Goal: Information Seeking & Learning: Learn about a topic

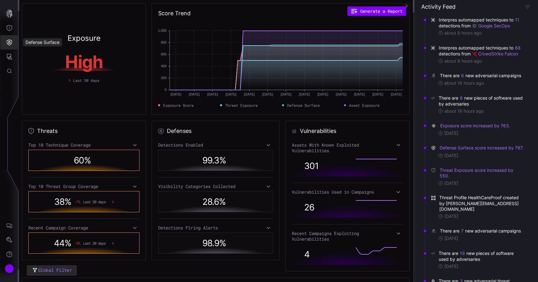
click at [10, 43] on icon "Defense Surface" at bounding box center [9, 43] width 5 height 6
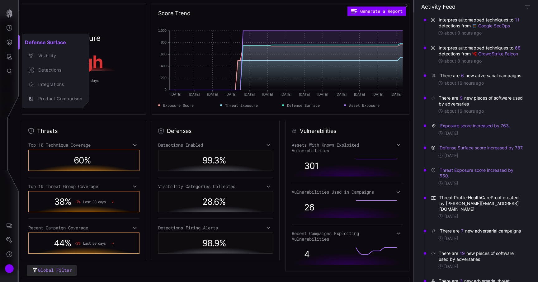
click at [7, 57] on div at bounding box center [269, 141] width 538 height 282
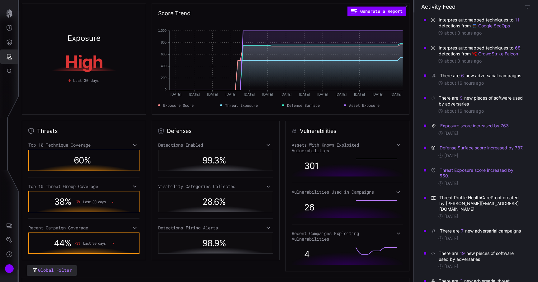
click at [7, 57] on icon "Attack Surface" at bounding box center [9, 57] width 6 height 6
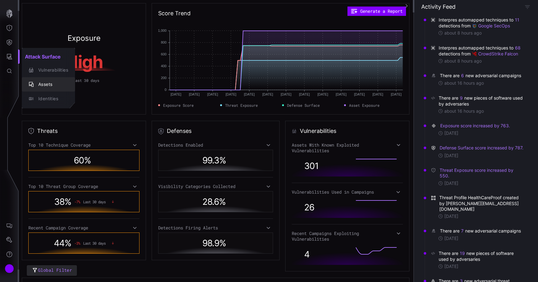
click at [36, 81] on div "Assets" at bounding box center [51, 85] width 33 height 8
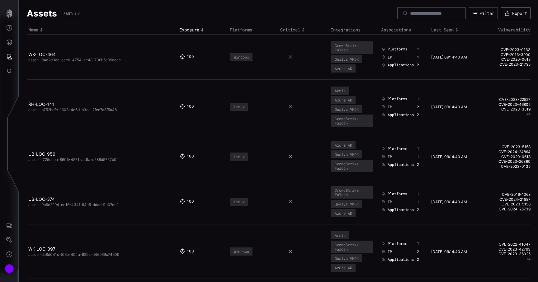
click at [474, 12] on icon "button" at bounding box center [475, 13] width 5 height 3
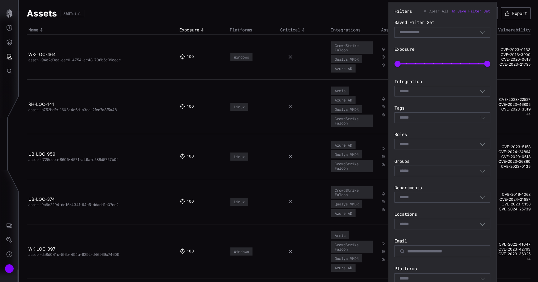
click at [436, 86] on div "Select" at bounding box center [442, 91] width 96 height 11
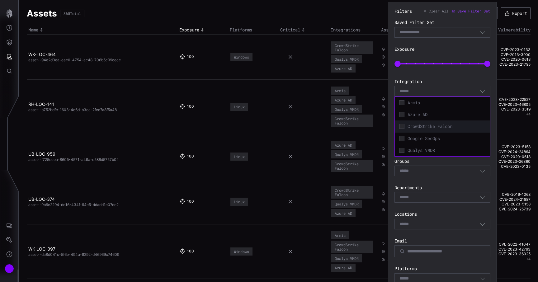
click at [428, 122] on div "CrowdStrike Falcon" at bounding box center [442, 126] width 95 height 12
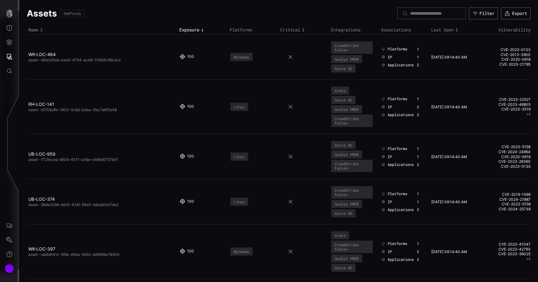
click at [311, 135] on td at bounding box center [304, 156] width 50 height 45
click at [479, 15] on div "Filter" at bounding box center [486, 14] width 15 height 6
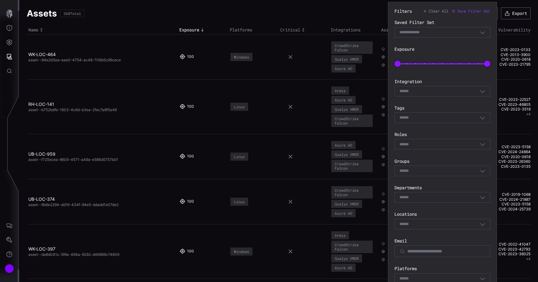
click at [428, 90] on div "Select" at bounding box center [439, 91] width 80 height 6
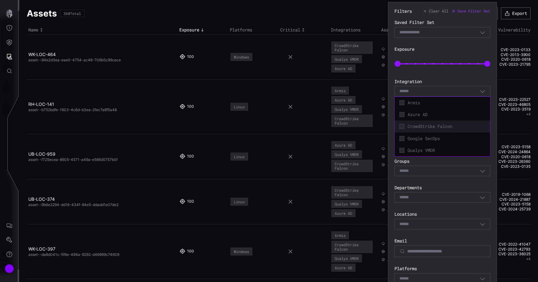
click at [422, 124] on span "CrowdStrike Falcon" at bounding box center [446, 127] width 78 height 6
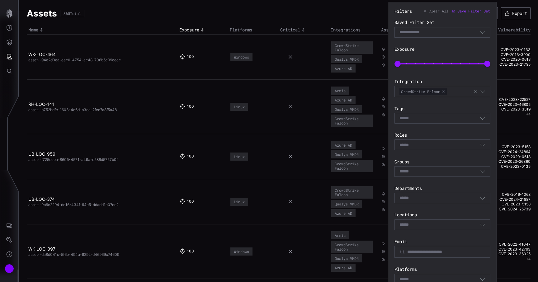
click at [492, 191] on section "Filters Clear All Save Filter Set Saved Filter Set Select Filter Exposure 0 100…" at bounding box center [442, 208] width 109 height 412
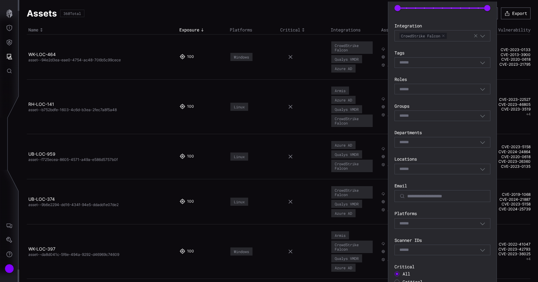
scroll to position [131, 0]
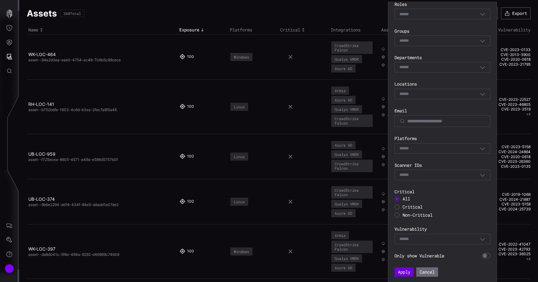
click at [406, 273] on button "Apply" at bounding box center [403, 271] width 19 height 9
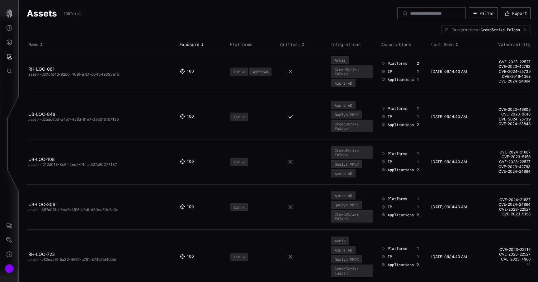
click at [458, 16] on div at bounding box center [431, 13] width 68 height 12
click at [474, 14] on icon "button" at bounding box center [475, 14] width 6 height 6
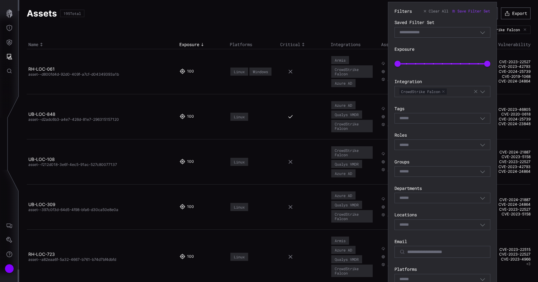
click at [446, 91] on span "CrowdStrike Falcon" at bounding box center [422, 91] width 47 height 6
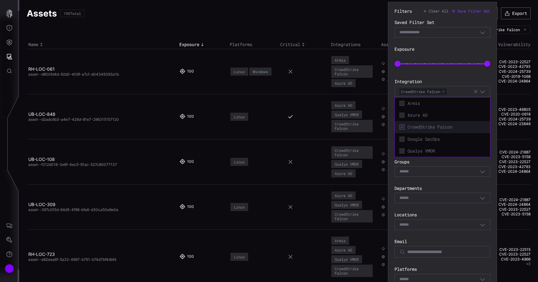
click at [444, 91] on button "button" at bounding box center [443, 92] width 4 height 4
click at [444, 91] on div "Select" at bounding box center [439, 91] width 80 height 6
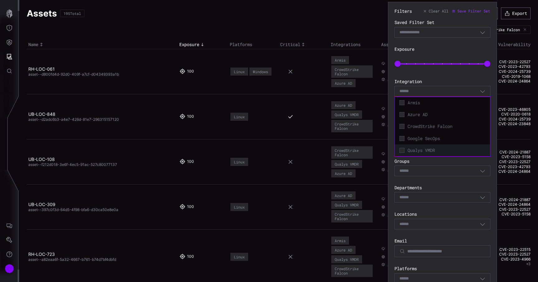
click at [435, 147] on div "Qualys VMDR" at bounding box center [442, 150] width 89 height 9
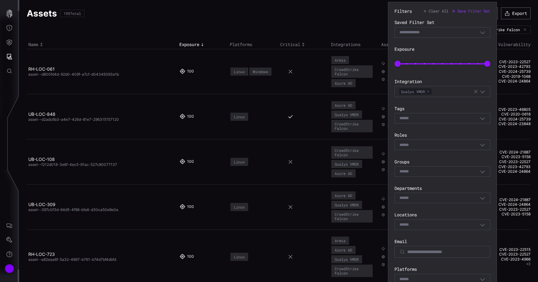
click at [493, 132] on section "Filters Clear All Save Filter Set Saved Filter Set Select Filter Exposure 0 100…" at bounding box center [442, 208] width 109 height 412
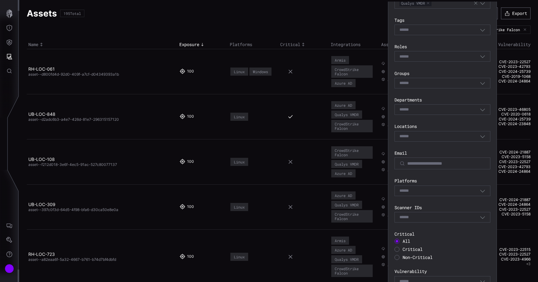
scroll to position [131, 0]
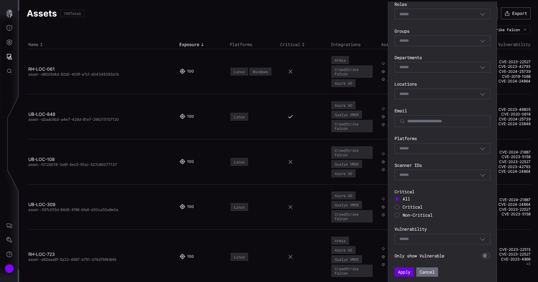
click at [401, 270] on button "Apply" at bounding box center [403, 271] width 19 height 9
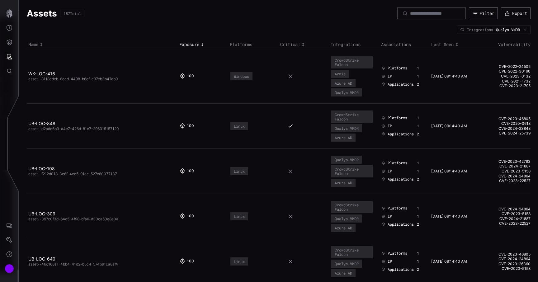
click at [461, 9] on div at bounding box center [431, 13] width 68 height 12
click at [457, 12] on div at bounding box center [458, 13] width 5 height 5
click at [469, 13] on button "Filter" at bounding box center [483, 13] width 29 height 12
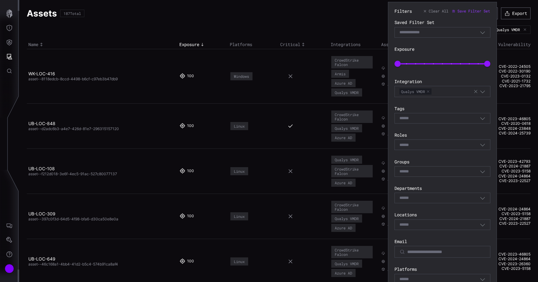
click at [440, 96] on div "Qualys VMDR" at bounding box center [442, 91] width 96 height 11
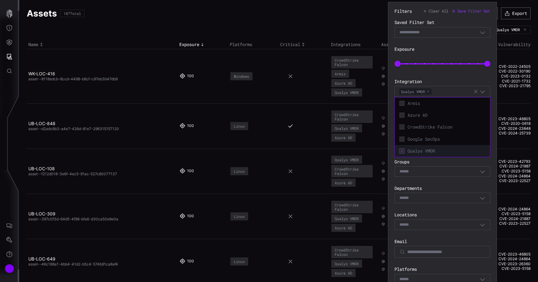
click at [429, 91] on button "button" at bounding box center [428, 92] width 4 height 4
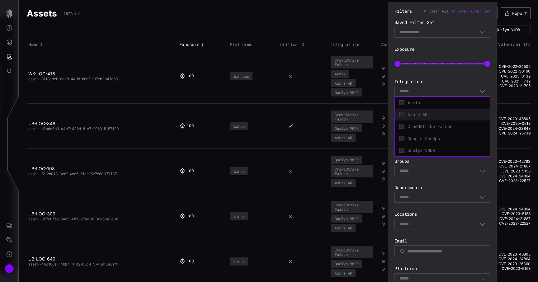
click at [434, 112] on span "Azure AD" at bounding box center [446, 115] width 78 height 6
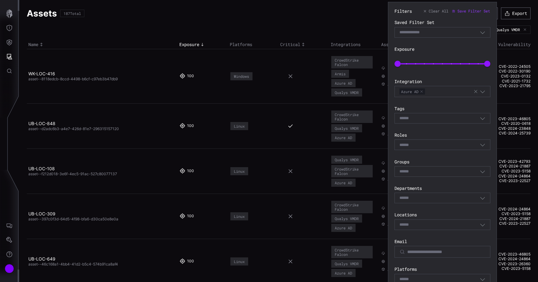
click at [492, 78] on section "Filters Clear All Save Filter Set Saved Filter Set Select Filter Exposure 0 100…" at bounding box center [442, 208] width 109 height 412
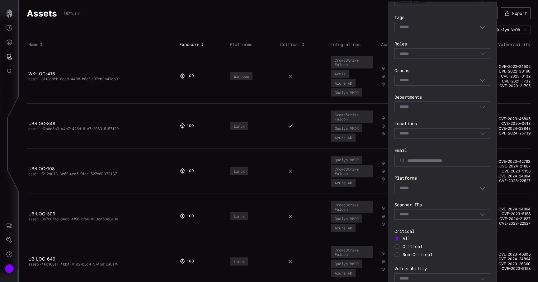
scroll to position [131, 0]
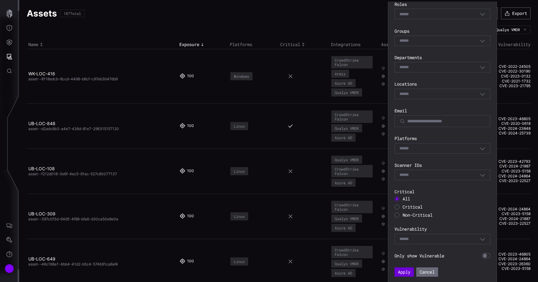
click at [407, 268] on button "Apply" at bounding box center [403, 271] width 19 height 9
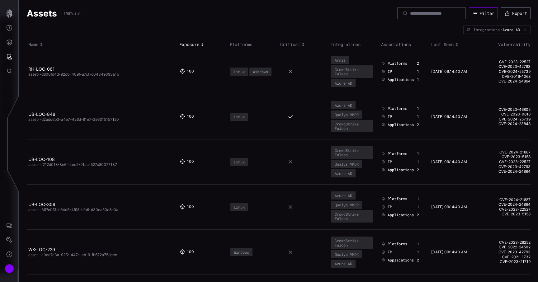
click at [474, 11] on icon "button" at bounding box center [475, 14] width 6 height 6
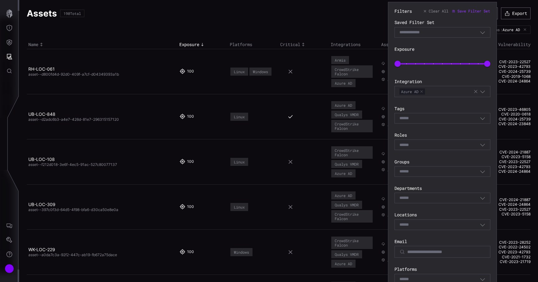
click at [480, 91] on icon "button" at bounding box center [483, 92] width 6 height 6
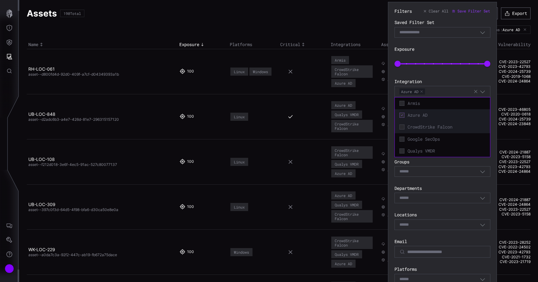
click at [444, 128] on span "CrowdStrike Falcon" at bounding box center [446, 127] width 78 height 6
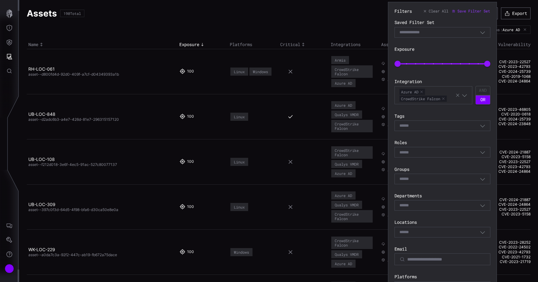
click at [494, 103] on section "Filters Clear All Save Filter Set Saved Filter Set Select Filter Exposure 0 100…" at bounding box center [442, 212] width 109 height 420
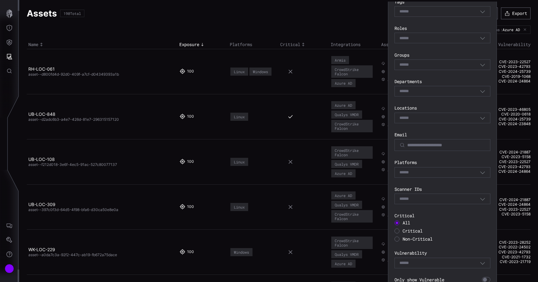
scroll to position [138, 0]
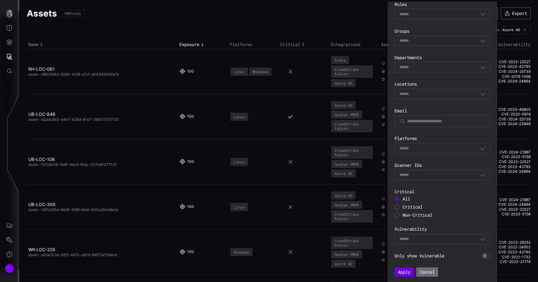
click at [407, 271] on button "Apply" at bounding box center [403, 271] width 19 height 9
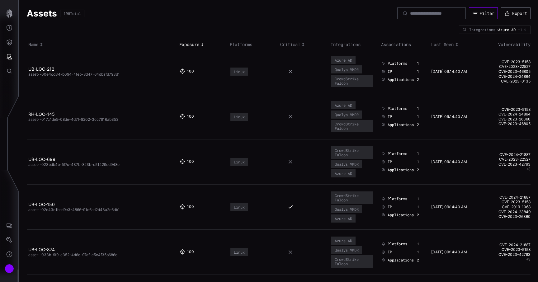
click at [470, 13] on button "Filter" at bounding box center [483, 13] width 29 height 12
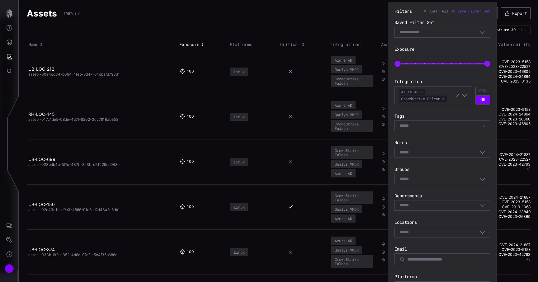
click at [444, 98] on button "button" at bounding box center [443, 99] width 4 height 4
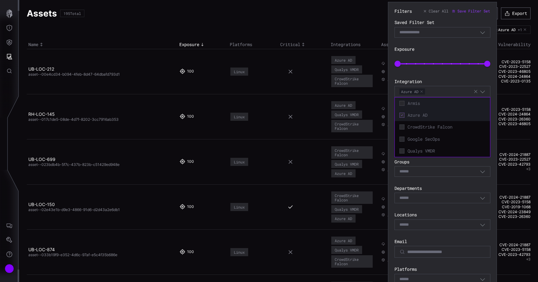
click at [430, 103] on span "Armis" at bounding box center [446, 104] width 78 height 6
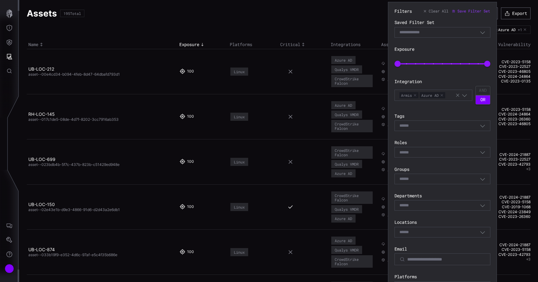
click at [492, 108] on section "Filters Clear All Save Filter Set Saved Filter Set Select Filter Exposure 0 100…" at bounding box center [442, 212] width 109 height 420
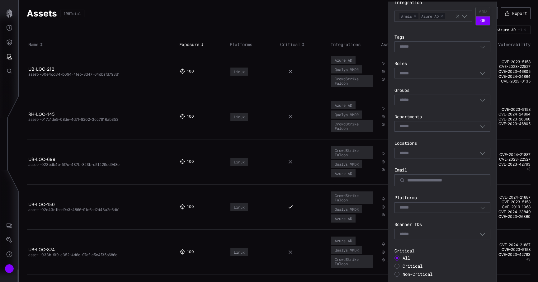
scroll to position [138, 0]
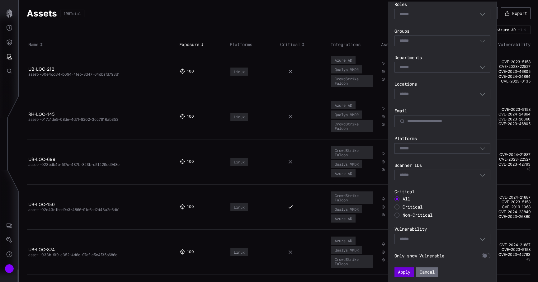
click at [404, 271] on button "Apply" at bounding box center [403, 271] width 19 height 9
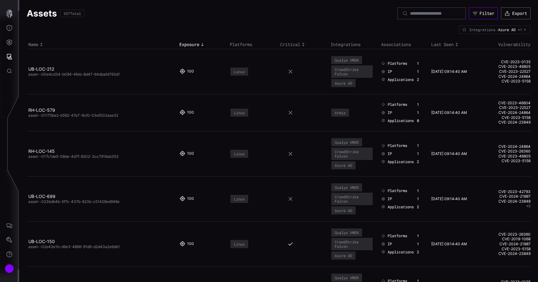
click at [472, 14] on icon "button" at bounding box center [475, 14] width 6 height 6
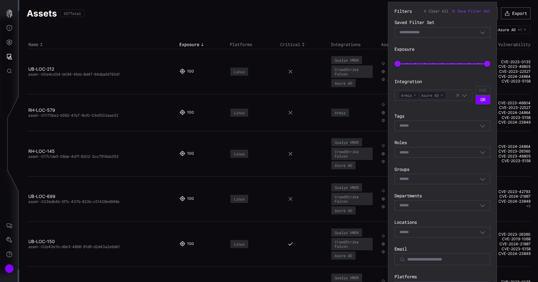
click at [443, 96] on button "button" at bounding box center [442, 95] width 4 height 4
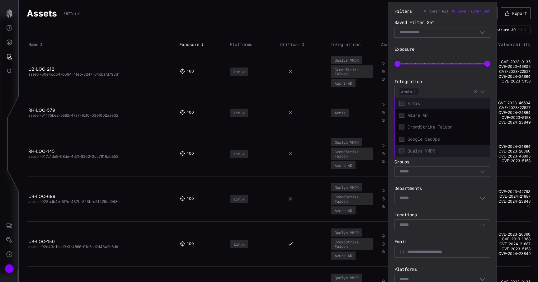
click at [428, 148] on span "Qualys VMDR" at bounding box center [446, 151] width 78 height 6
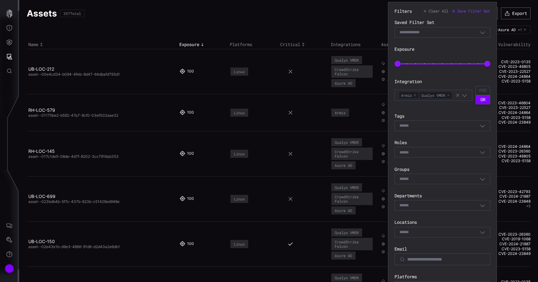
click at [493, 115] on section "Filters Clear All Save Filter Set Saved Filter Set Select Filter Exposure 0 100…" at bounding box center [442, 212] width 109 height 420
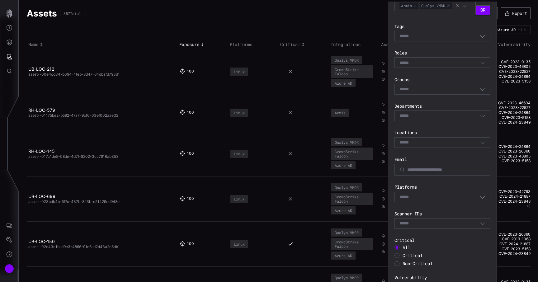
scroll to position [138, 0]
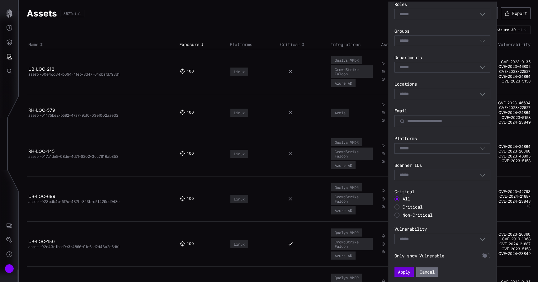
click at [405, 274] on button "Apply" at bounding box center [403, 271] width 19 height 9
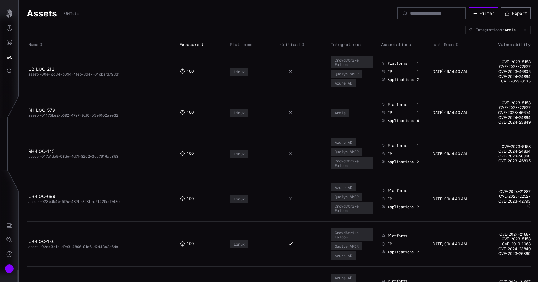
click at [473, 12] on icon "button" at bounding box center [475, 14] width 6 height 6
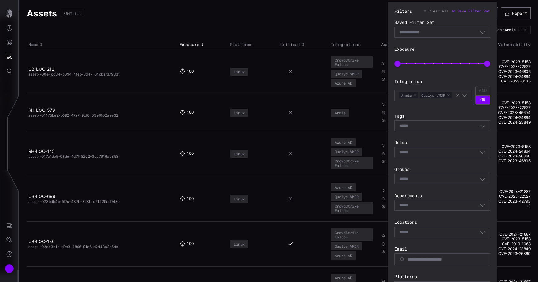
click at [449, 95] on button "button" at bounding box center [448, 95] width 4 height 4
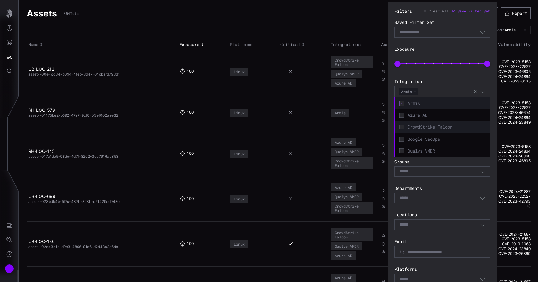
click at [435, 126] on span "CrowdStrike Falcon" at bounding box center [446, 127] width 78 height 6
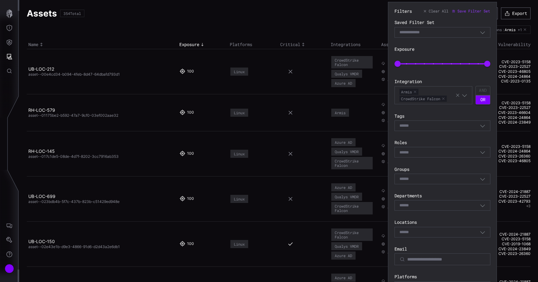
click at [490, 116] on label "Tags" at bounding box center [442, 116] width 96 height 6
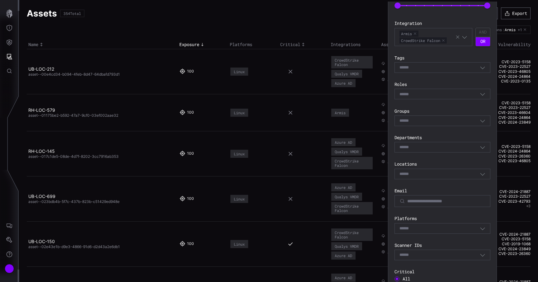
scroll to position [138, 0]
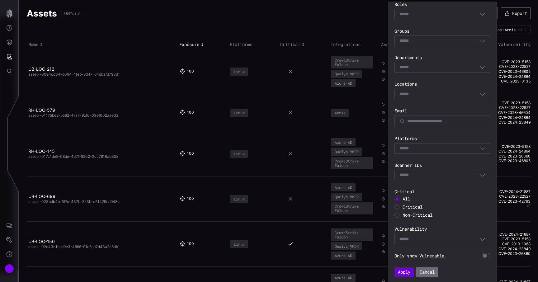
click at [407, 270] on button "Apply" at bounding box center [403, 271] width 19 height 9
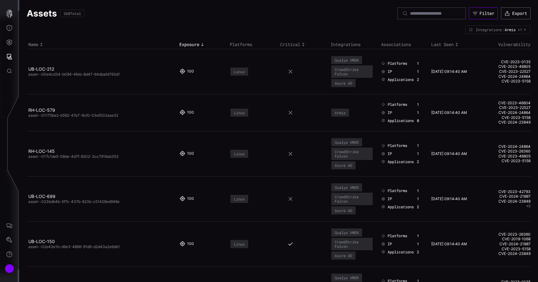
click at [474, 14] on icon "button" at bounding box center [475, 14] width 6 height 6
click at [371, 13] on div "Assets 360 Total Filter Export" at bounding box center [279, 13] width 504 height 12
click at [7, 51] on button "Attack Surface" at bounding box center [9, 56] width 18 height 14
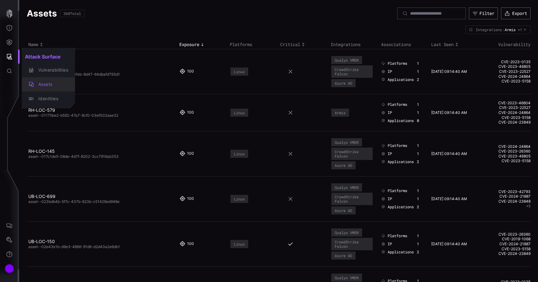
click at [41, 85] on div "Assets" at bounding box center [51, 85] width 33 height 8
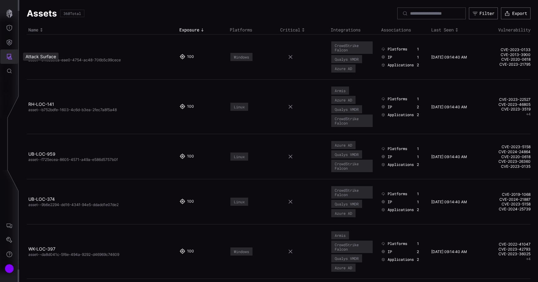
click at [10, 53] on button "Attack Surface" at bounding box center [9, 56] width 18 height 14
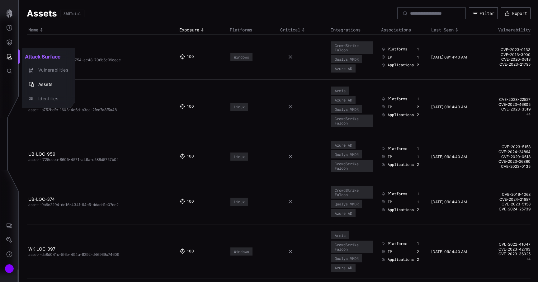
click at [12, 39] on div at bounding box center [269, 141] width 538 height 282
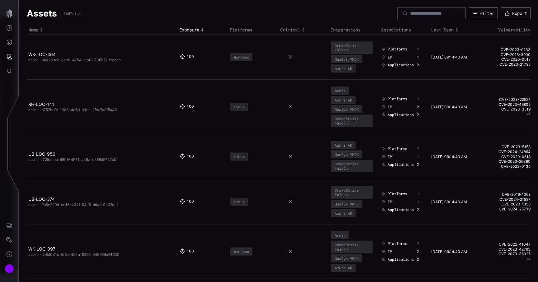
click at [12, 39] on button "Defense Surface" at bounding box center [9, 42] width 18 height 14
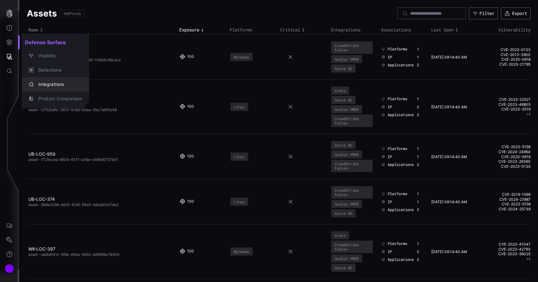
click at [47, 80] on div "Integrations" at bounding box center [55, 84] width 62 height 9
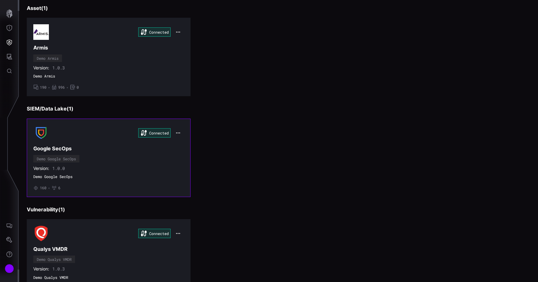
scroll to position [243, 0]
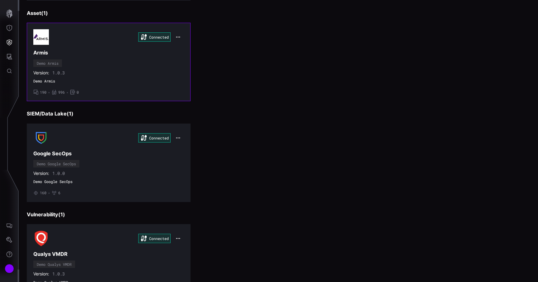
click at [177, 37] on icon "button" at bounding box center [178, 37] width 5 height 5
click at [155, 54] on h3 "Armis" at bounding box center [108, 52] width 151 height 7
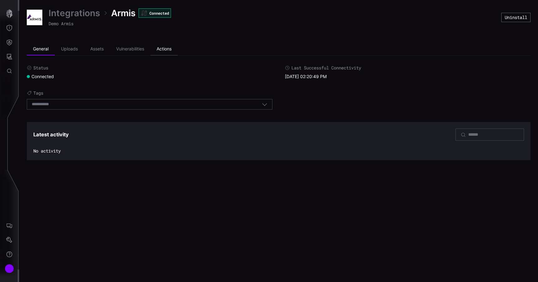
click at [171, 45] on li "Actions" at bounding box center [163, 49] width 27 height 12
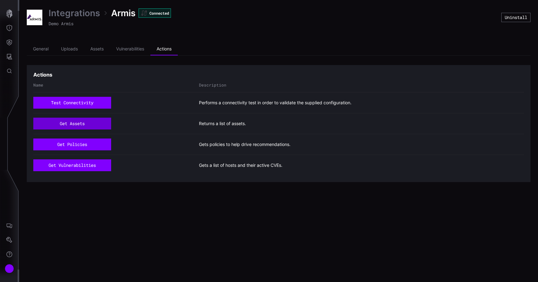
click at [74, 125] on button "get assets" at bounding box center [72, 124] width 78 height 12
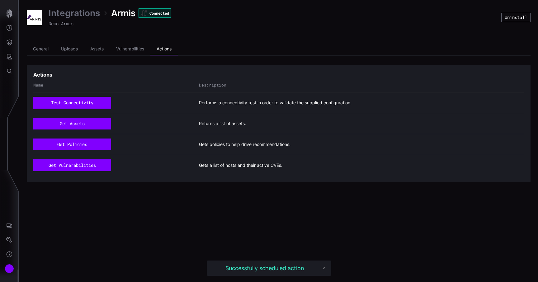
click at [78, 17] on link "Integrations" at bounding box center [74, 12] width 51 height 11
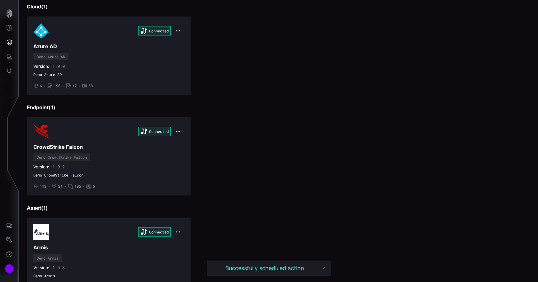
scroll to position [94, 0]
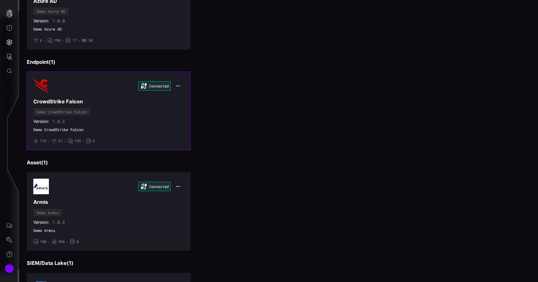
click at [136, 109] on div "Connected CrowdStrike Falcon Demo CrowdStrike Falcon Version: 1.0.2 Demo CrowdS…" at bounding box center [108, 110] width 151 height 65
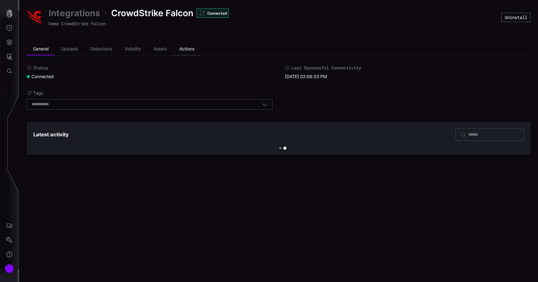
click at [200, 54] on li "Actions" at bounding box center [186, 49] width 27 height 12
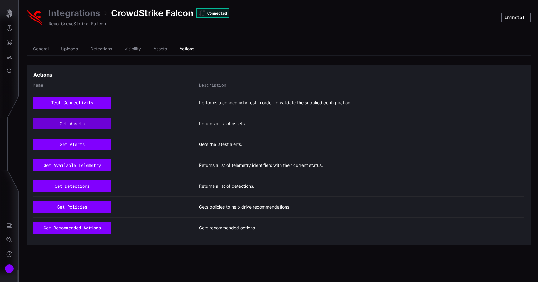
click at [85, 125] on button "get assets" at bounding box center [72, 124] width 78 height 12
click at [158, 50] on li "Assets" at bounding box center [160, 49] width 26 height 12
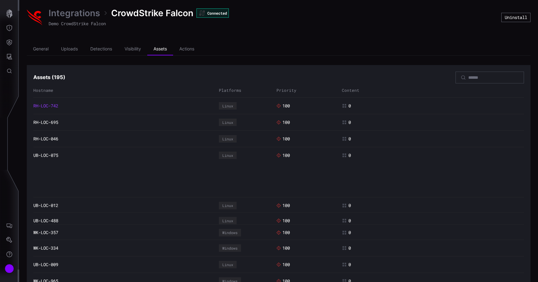
click at [47, 108] on link "RH-LOC-742" at bounding box center [45, 106] width 25 height 6
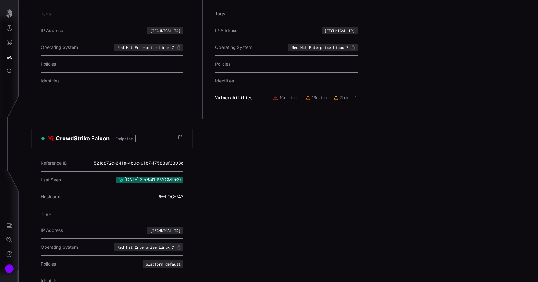
scroll to position [195, 0]
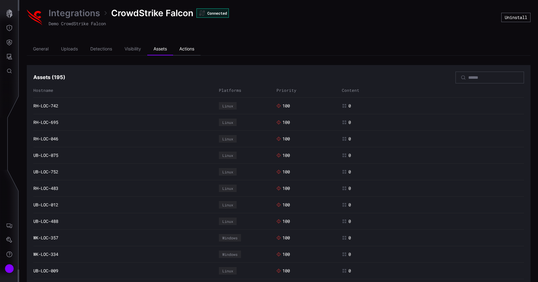
click at [186, 46] on li "Actions" at bounding box center [186, 49] width 27 height 12
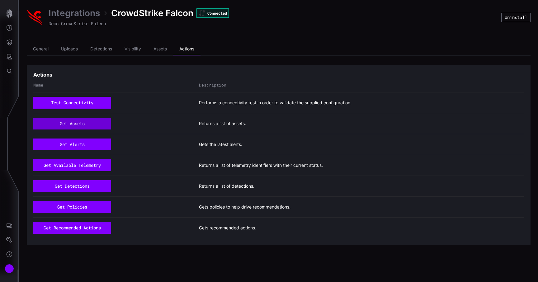
click at [100, 121] on button "get assets" at bounding box center [72, 124] width 78 height 12
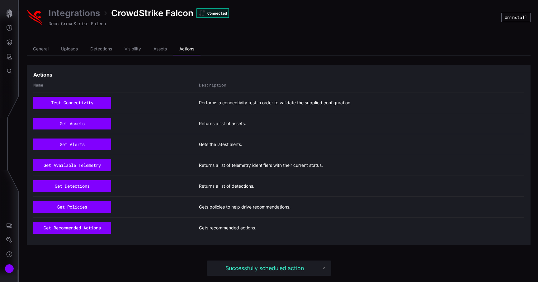
click at [64, 14] on link "Integrations" at bounding box center [74, 12] width 51 height 11
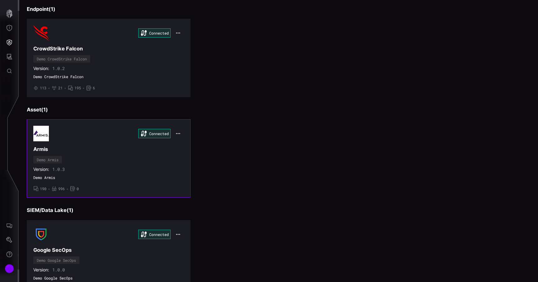
scroll to position [148, 0]
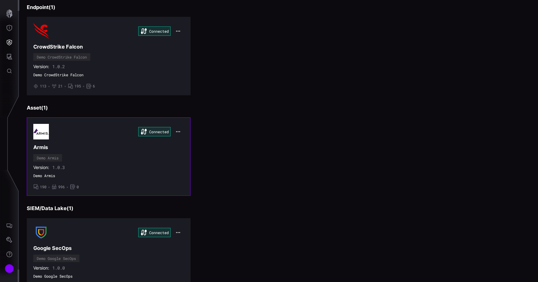
click at [82, 156] on div "Connected Armis Demo Armis Version: 1.0.3 Demo Armis • 190 • 996 • 0" at bounding box center [108, 156] width 151 height 65
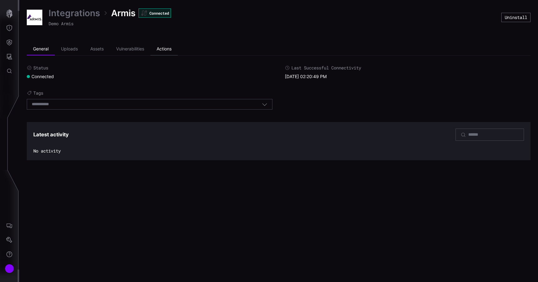
click at [164, 48] on li "Actions" at bounding box center [163, 49] width 27 height 12
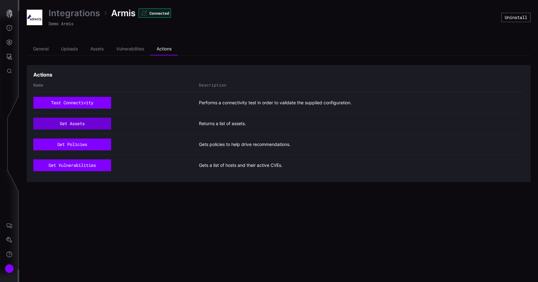
click at [89, 123] on button "get assets" at bounding box center [72, 124] width 78 height 12
click at [79, 14] on link "Integrations" at bounding box center [74, 12] width 51 height 11
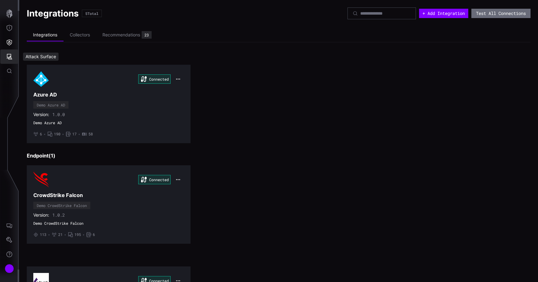
click at [11, 54] on icon "Attack Surface" at bounding box center [10, 57] width 6 height 6
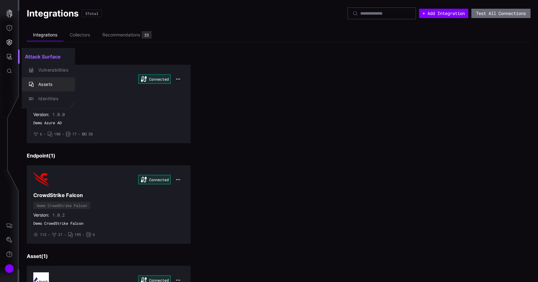
click at [64, 82] on div "Assets" at bounding box center [51, 85] width 33 height 8
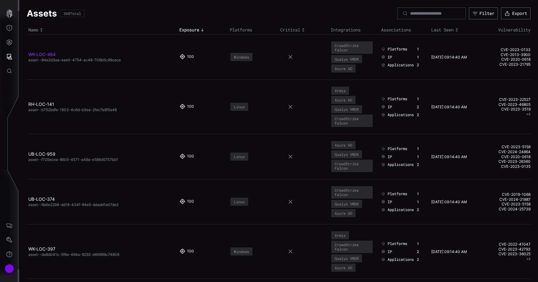
click at [44, 56] on link "WK-LOC-464" at bounding box center [41, 54] width 27 height 5
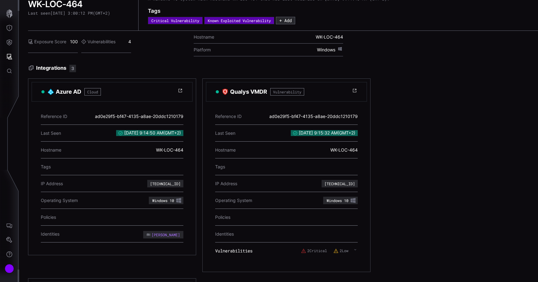
scroll to position [21, 0]
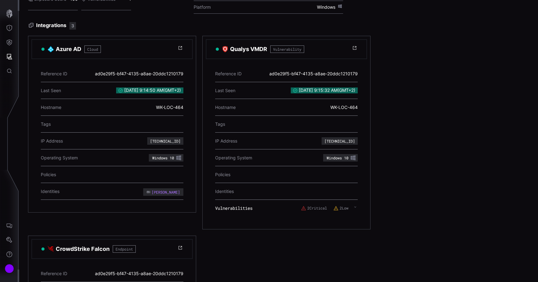
scroll to position [64, 0]
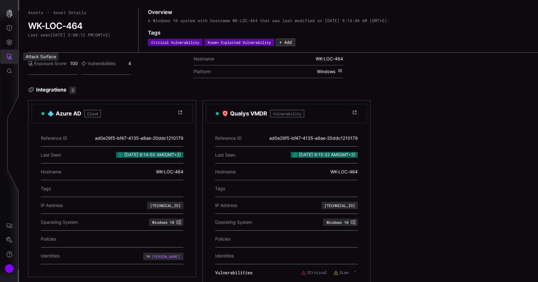
click at [7, 57] on icon "Attack Surface" at bounding box center [9, 57] width 6 height 6
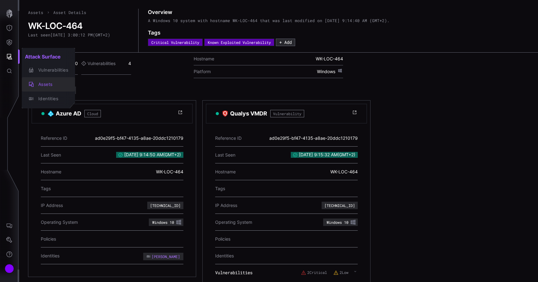
click at [51, 86] on div "Assets" at bounding box center [51, 85] width 33 height 8
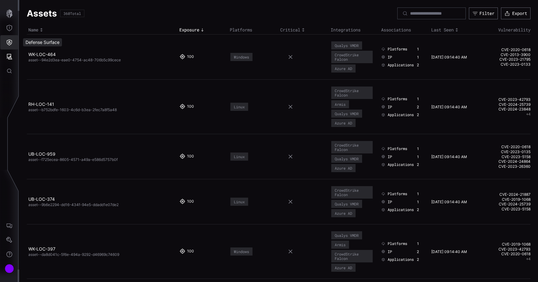
click at [9, 40] on icon "Defense Surface" at bounding box center [9, 42] width 6 height 6
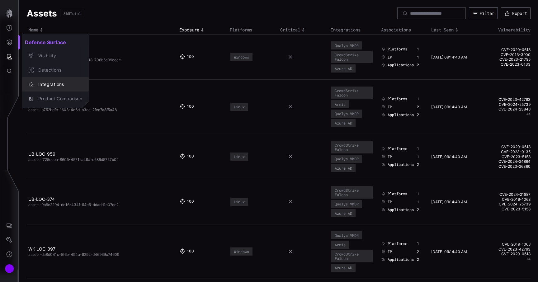
click at [54, 87] on div "Integrations" at bounding box center [58, 85] width 47 height 8
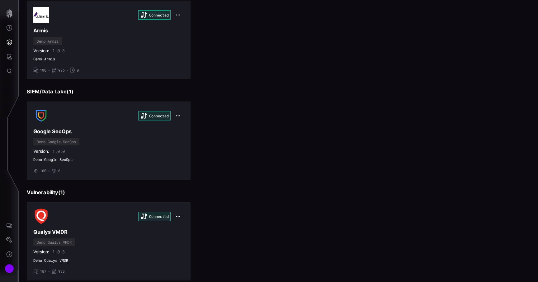
scroll to position [248, 0]
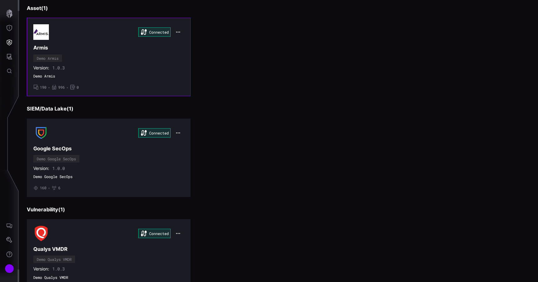
click at [126, 52] on div "Connected Armis Demo Armis Version: 1.0.3 Demo Armis • 190 • 996 • 0" at bounding box center [108, 56] width 151 height 65
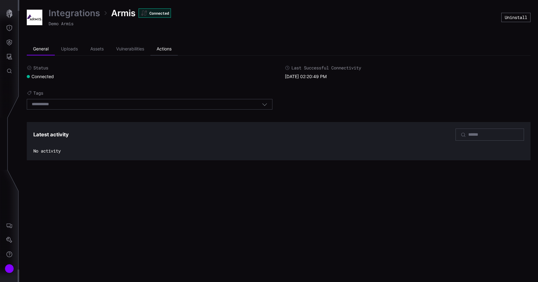
click at [173, 48] on li "Actions" at bounding box center [163, 49] width 27 height 12
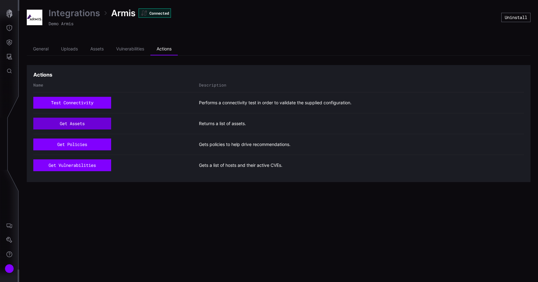
click at [97, 125] on button "get assets" at bounding box center [72, 124] width 78 height 12
click at [96, 47] on li "Assets" at bounding box center [97, 49] width 26 height 12
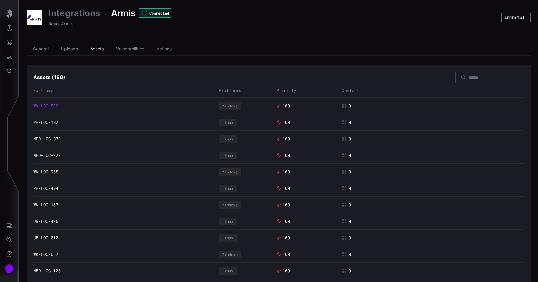
click at [58, 104] on link "WK-LOC-530" at bounding box center [45, 106] width 25 height 6
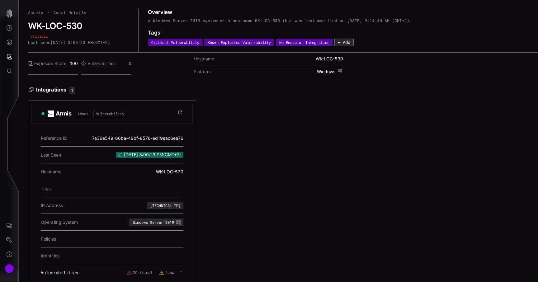
scroll to position [12, 0]
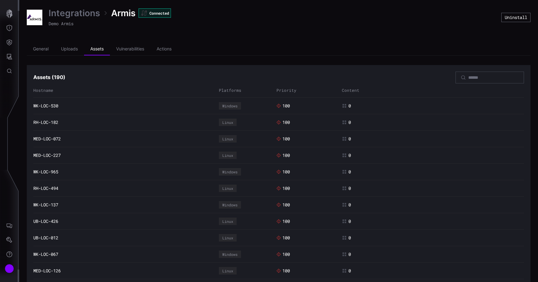
click at [67, 8] on link "Integrations" at bounding box center [74, 12] width 51 height 11
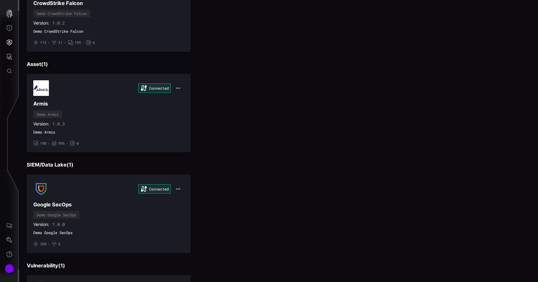
scroll to position [195, 0]
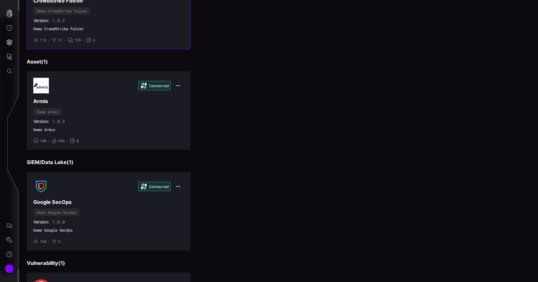
click at [117, 29] on span "Demo CrowdStrike Falcon" at bounding box center [108, 28] width 151 height 5
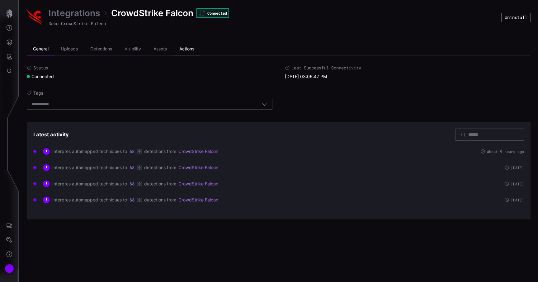
click at [186, 47] on li "Actions" at bounding box center [186, 49] width 27 height 12
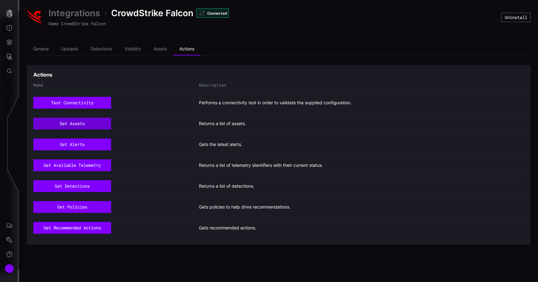
click at [73, 126] on button "get assets" at bounding box center [72, 124] width 78 height 12
click at [90, 14] on link "Integrations" at bounding box center [74, 12] width 51 height 11
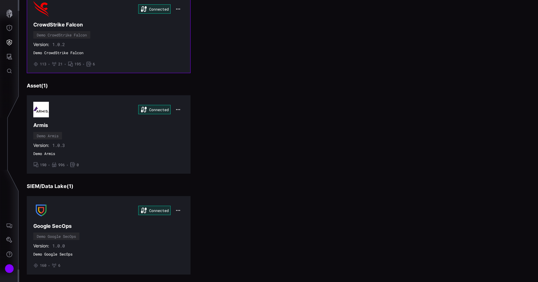
scroll to position [172, 0]
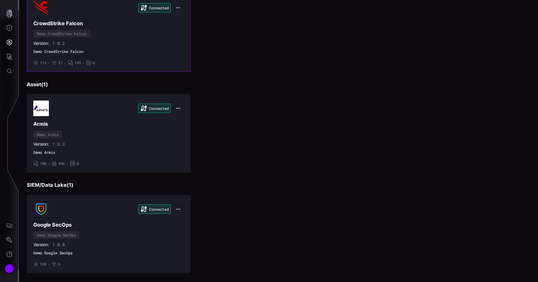
click at [107, 44] on div "Version: 1.0.2" at bounding box center [108, 43] width 151 height 6
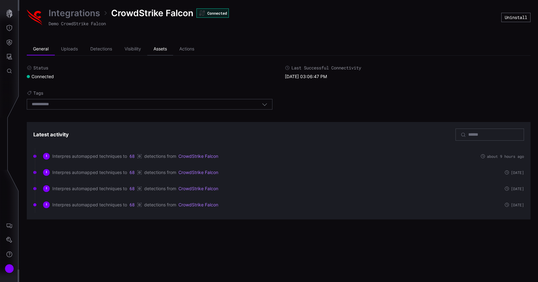
click at [156, 47] on li "Assets" at bounding box center [160, 49] width 26 height 12
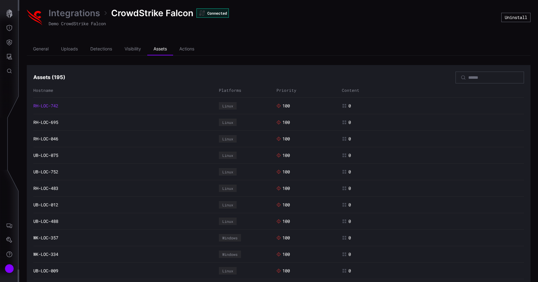
click at [55, 105] on link "RH-LOC-742" at bounding box center [45, 106] width 25 height 6
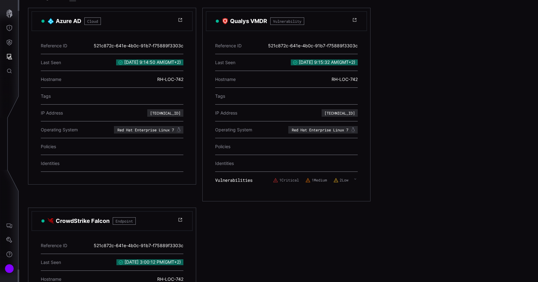
scroll to position [92, 0]
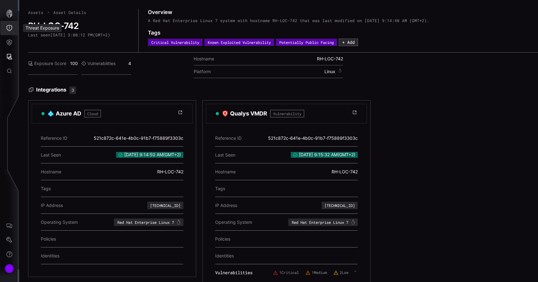
click at [9, 29] on icon "Threat Exposure" at bounding box center [9, 28] width 6 height 6
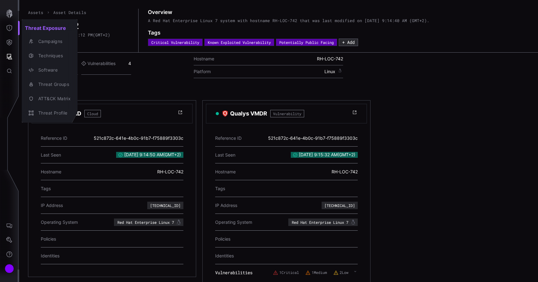
click at [7, 47] on div at bounding box center [269, 141] width 538 height 282
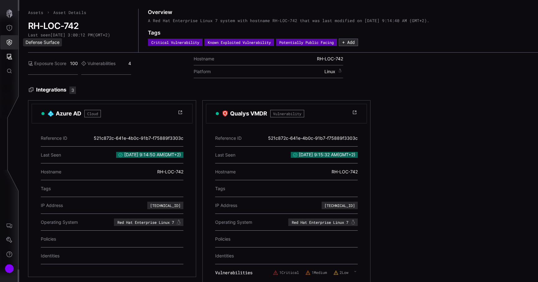
click at [8, 46] on button "Defense Surface" at bounding box center [9, 42] width 18 height 14
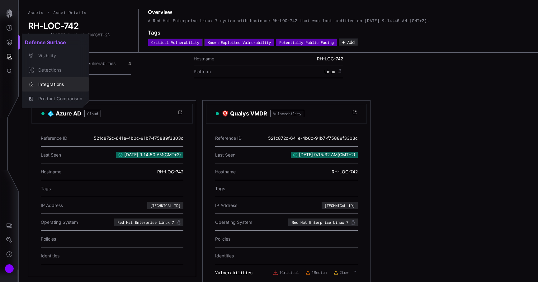
click at [45, 86] on div "Integrations" at bounding box center [58, 85] width 47 height 8
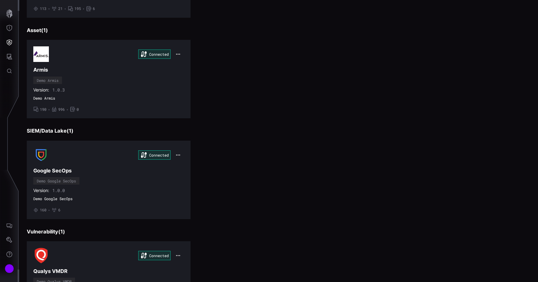
scroll to position [234, 0]
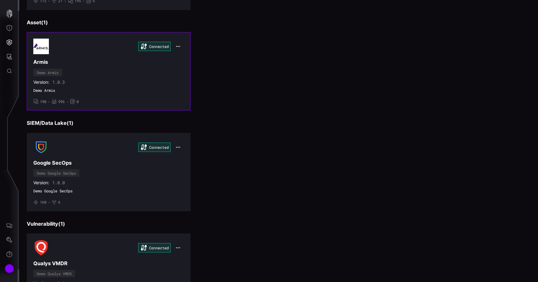
click at [181, 46] on button "button" at bounding box center [178, 46] width 12 height 9
click at [135, 76] on div "Connected Armis Demo Armis Version: 1.0.3 Demo Armis • 190 • 996 • 0" at bounding box center [108, 71] width 151 height 65
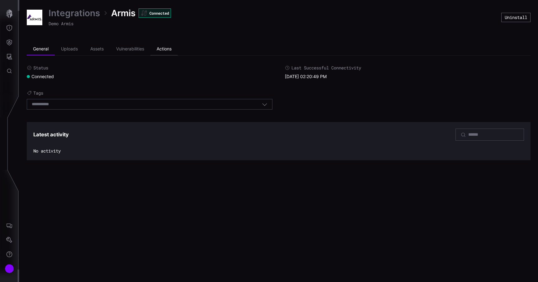
click at [161, 51] on li "Actions" at bounding box center [163, 49] width 27 height 12
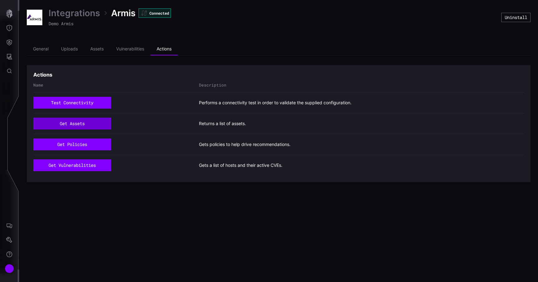
click at [86, 124] on button "get assets" at bounding box center [72, 124] width 78 height 12
click at [88, 125] on button "get assets" at bounding box center [72, 124] width 78 height 12
click at [112, 49] on li "Vulnerabilities" at bounding box center [130, 49] width 40 height 12
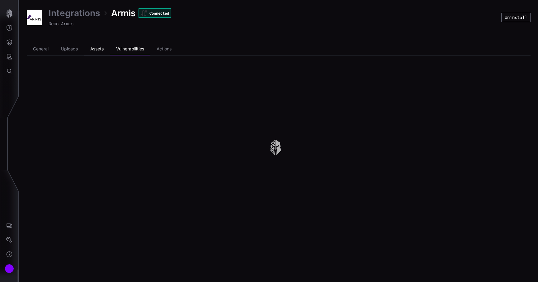
click at [98, 50] on li "Assets" at bounding box center [97, 49] width 26 height 12
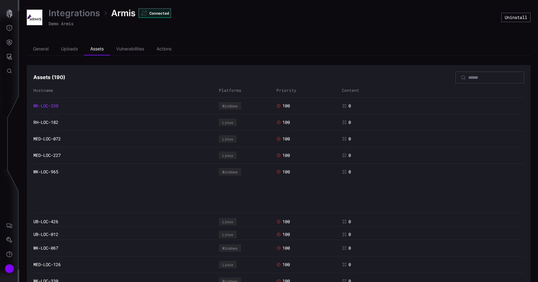
click at [54, 105] on link "WK-LOC-530" at bounding box center [45, 106] width 25 height 6
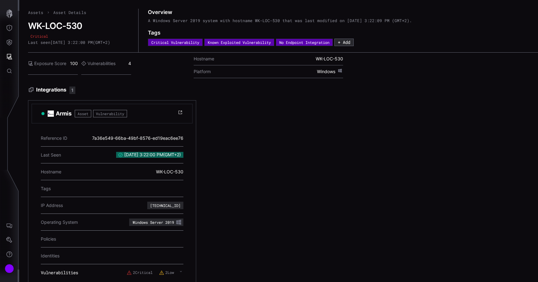
scroll to position [12, 0]
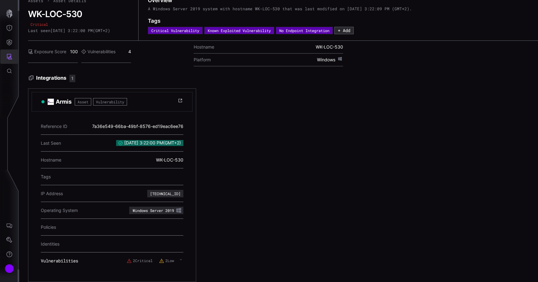
click at [11, 55] on icon "Attack Surface" at bounding box center [10, 57] width 6 height 6
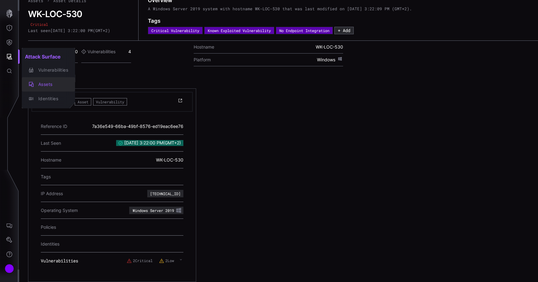
click at [51, 89] on button "Assets" at bounding box center [48, 84] width 53 height 14
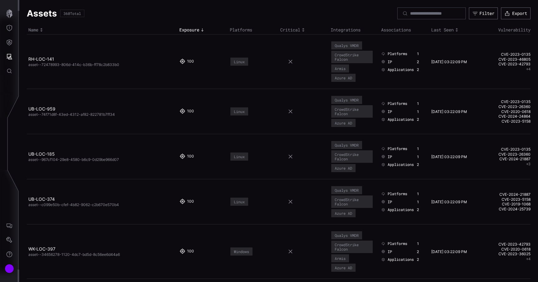
click at [43, 63] on span "asset--72478993-806d-414c-b36b-ff78c2b833b0" at bounding box center [73, 64] width 91 height 5
click at [45, 59] on link "RH-LOC-141" at bounding box center [41, 58] width 26 height 5
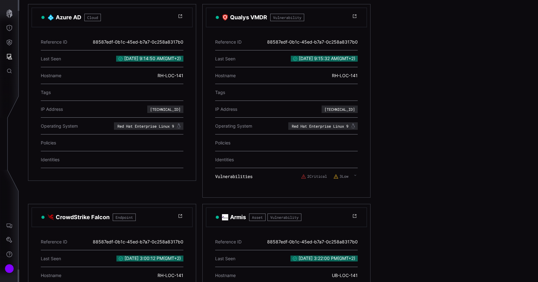
scroll to position [96, 0]
click at [13, 58] on button "Attack Surface" at bounding box center [9, 56] width 18 height 14
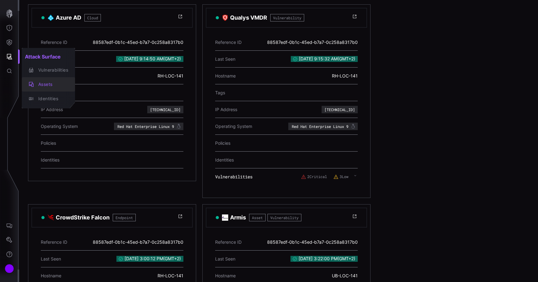
click at [46, 82] on div "Assets" at bounding box center [51, 85] width 33 height 8
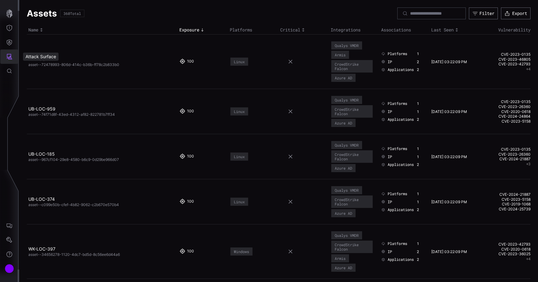
click at [11, 55] on icon "Attack Surface" at bounding box center [9, 57] width 6 height 6
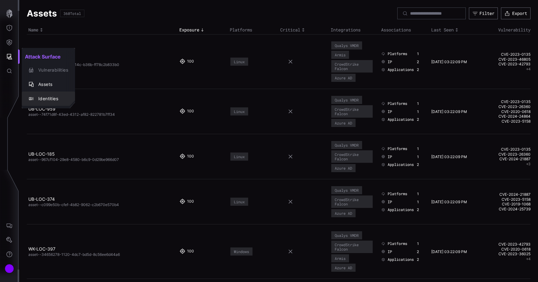
click at [54, 92] on button "Identities" at bounding box center [48, 99] width 53 height 14
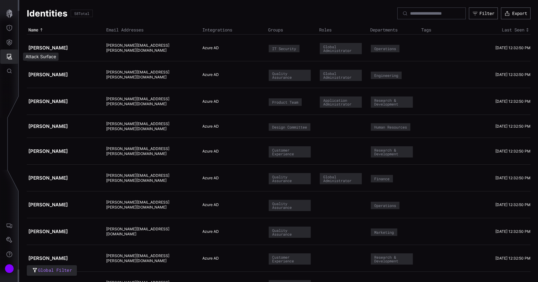
click at [9, 55] on icon "Attack Surface" at bounding box center [9, 57] width 6 height 6
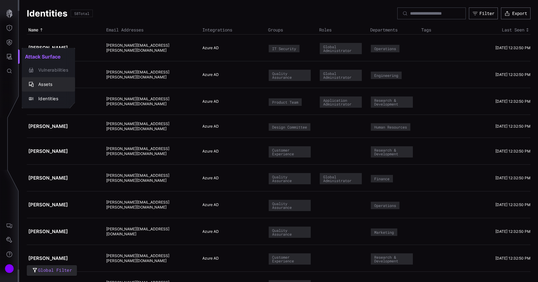
click at [49, 82] on div "Assets" at bounding box center [51, 85] width 33 height 8
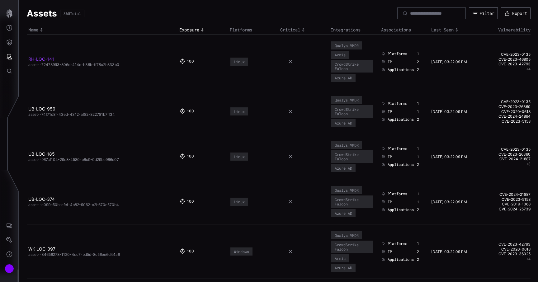
click at [42, 58] on link "RH-LOC-141" at bounding box center [41, 58] width 26 height 5
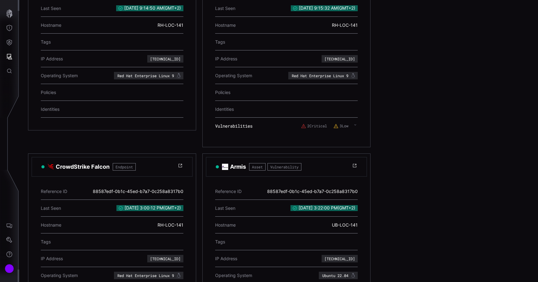
scroll to position [145, 0]
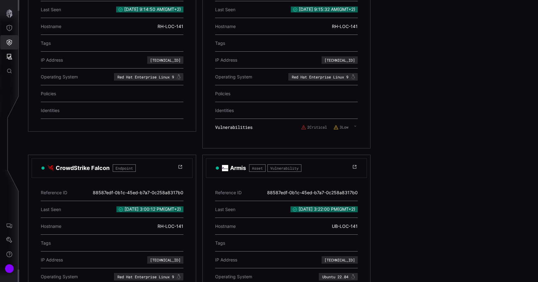
click at [6, 39] on button "Defense Surface" at bounding box center [9, 42] width 18 height 14
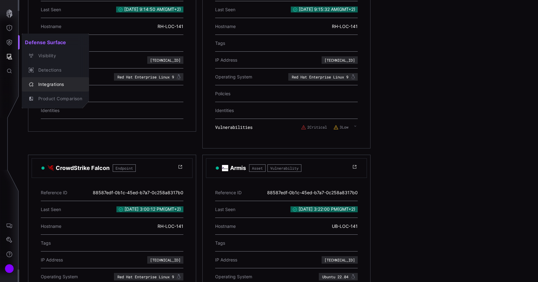
click at [56, 86] on div "Integrations" at bounding box center [58, 85] width 47 height 8
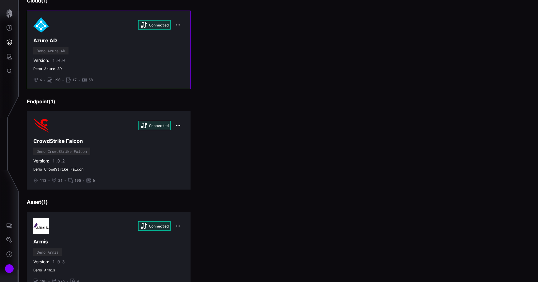
scroll to position [127, 0]
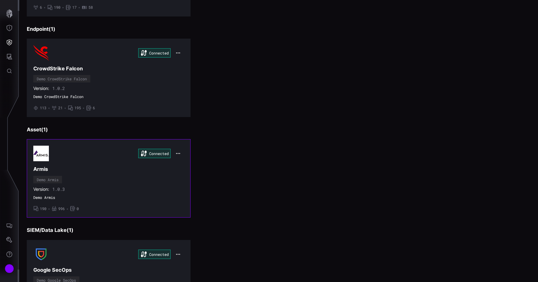
click at [158, 180] on div "Connected Armis Demo Armis Version: 1.0.3 Demo Armis • 190 • 996 • 0" at bounding box center [108, 178] width 151 height 65
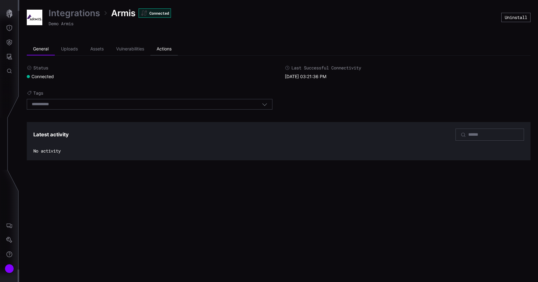
click at [165, 48] on li "Actions" at bounding box center [163, 49] width 27 height 12
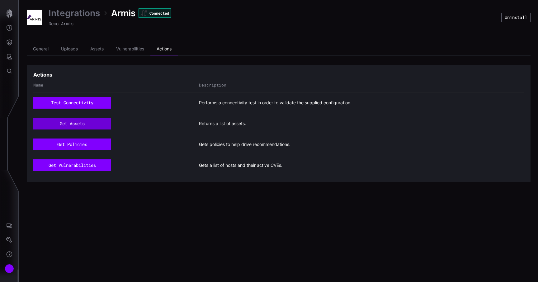
click at [89, 127] on button "get assets" at bounding box center [72, 124] width 78 height 12
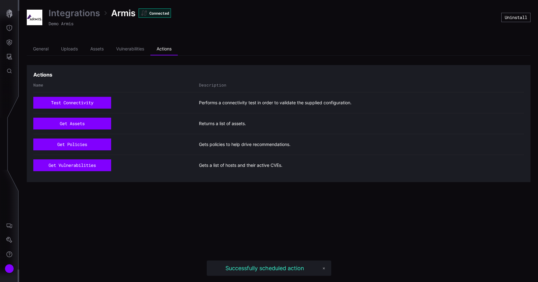
click at [75, 11] on link "Integrations" at bounding box center [74, 12] width 51 height 11
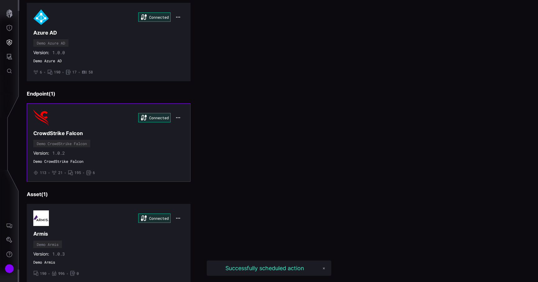
scroll to position [63, 0]
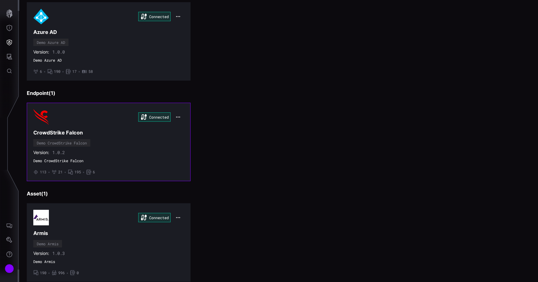
click at [118, 135] on h3 "CrowdStrike Falcon" at bounding box center [108, 132] width 151 height 7
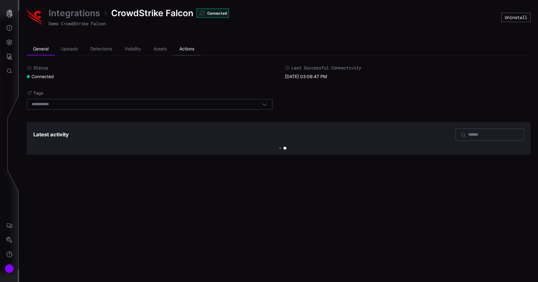
click at [190, 43] on li "Actions" at bounding box center [186, 49] width 27 height 12
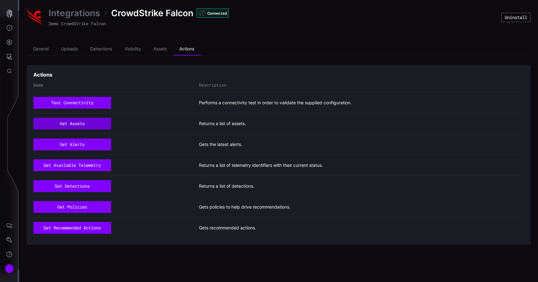
click at [93, 118] on button "get assets" at bounding box center [72, 124] width 78 height 12
click at [156, 48] on li "Assets" at bounding box center [160, 49] width 26 height 12
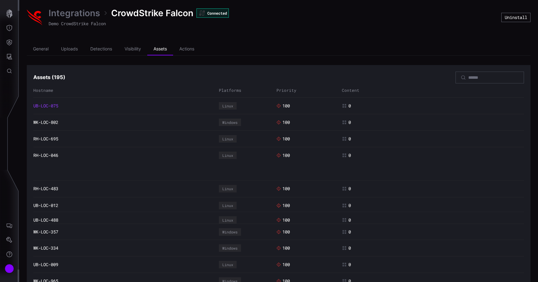
click at [49, 103] on link "UB-LOC-075" at bounding box center [45, 106] width 25 height 6
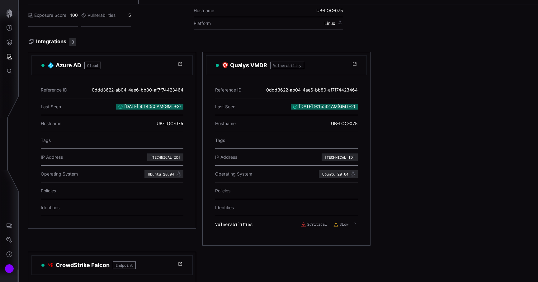
scroll to position [47, 0]
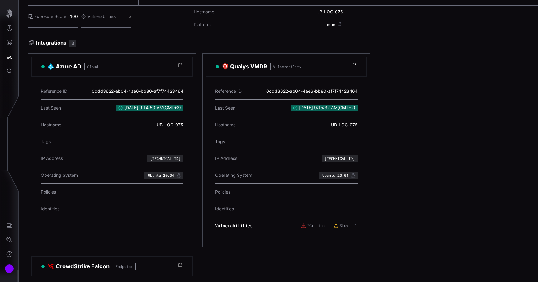
click at [112, 118] on div "Hostname UB-LOC-075" at bounding box center [112, 124] width 143 height 17
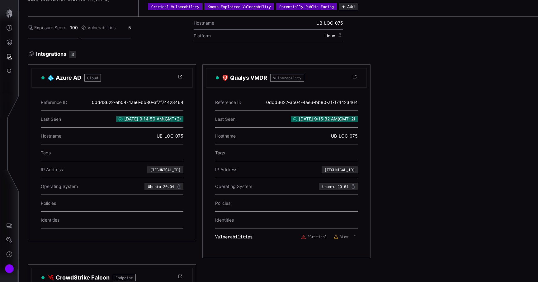
scroll to position [0, 0]
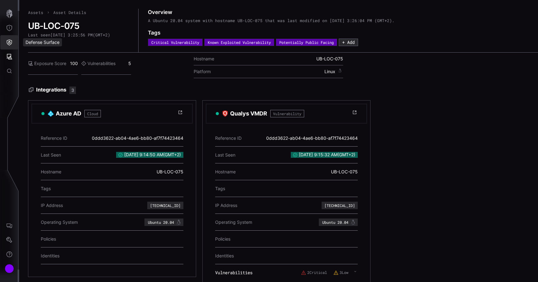
click at [10, 39] on icon "Defense Surface" at bounding box center [9, 42] width 6 height 6
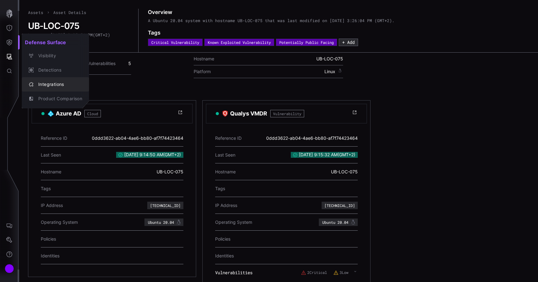
click at [52, 80] on div "Integrations" at bounding box center [55, 84] width 62 height 9
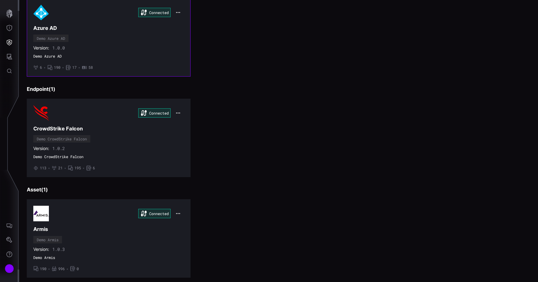
scroll to position [75, 0]
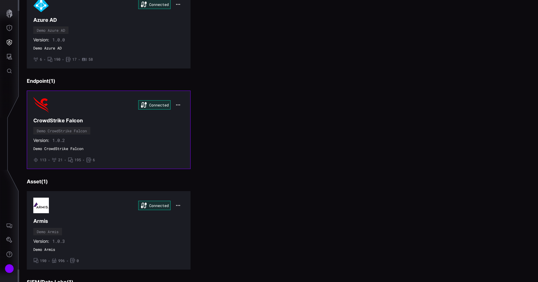
click at [154, 130] on div "Connected CrowdStrike Falcon Demo CrowdStrike Falcon Version: 1.0.2 Demo CrowdS…" at bounding box center [108, 129] width 151 height 65
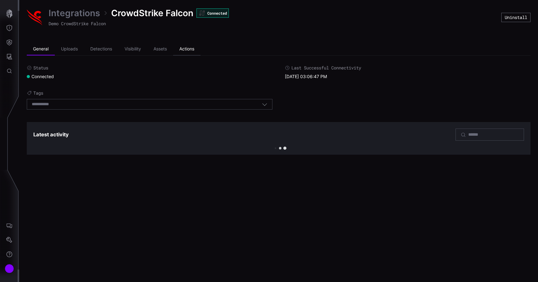
click at [187, 44] on li "Actions" at bounding box center [186, 49] width 27 height 12
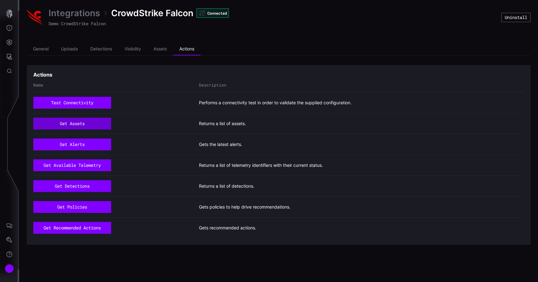
click at [91, 121] on button "get assets" at bounding box center [72, 124] width 78 height 12
click at [82, 12] on link "Integrations" at bounding box center [74, 12] width 51 height 11
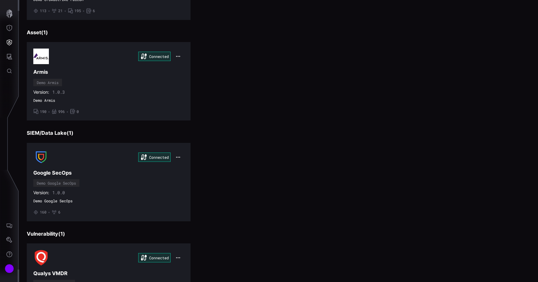
scroll to position [226, 0]
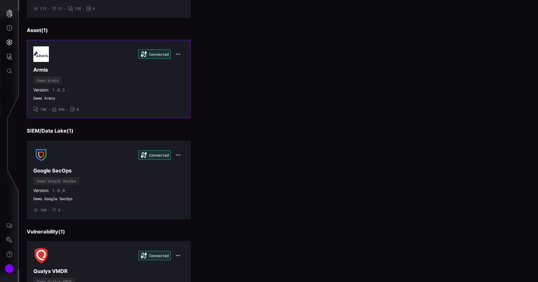
click at [106, 79] on div "Connected Armis Demo Armis Version: 1.0.3 Demo Armis • 190 • 996 • 0" at bounding box center [108, 78] width 151 height 65
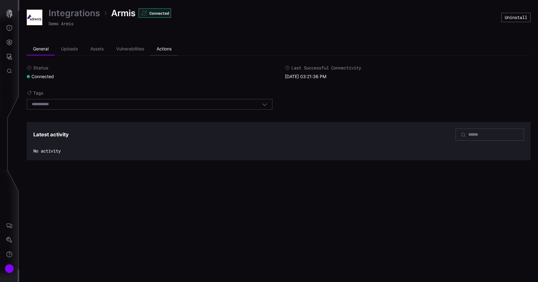
click at [168, 48] on li "Actions" at bounding box center [163, 49] width 27 height 12
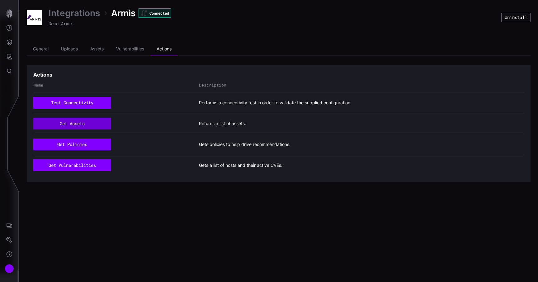
click at [100, 121] on button "get assets" at bounding box center [72, 124] width 78 height 12
click at [97, 47] on li "Assets" at bounding box center [97, 49] width 26 height 12
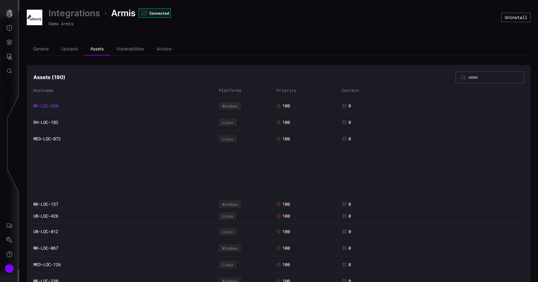
click at [58, 106] on link "WK-LOC-530" at bounding box center [45, 106] width 25 height 6
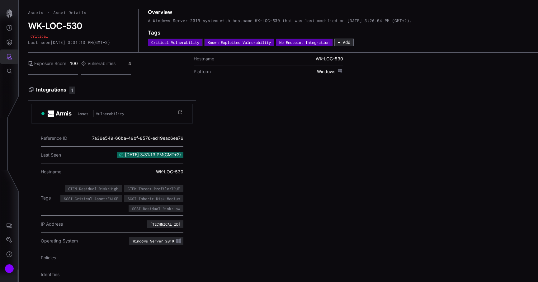
click at [10, 52] on button "Attack Surface" at bounding box center [9, 56] width 18 height 14
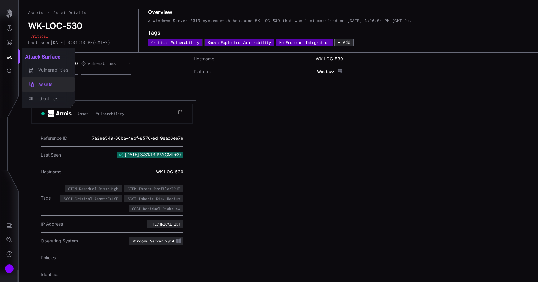
click at [49, 83] on div "Assets" at bounding box center [51, 85] width 33 height 8
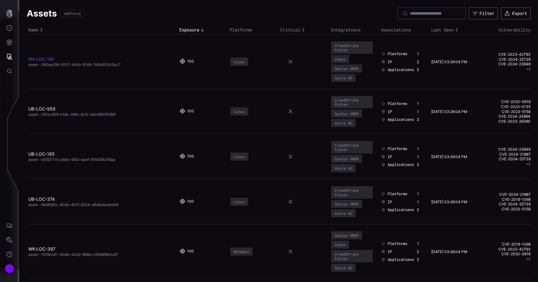
click at [43, 59] on link "RH-LOC-141" at bounding box center [41, 58] width 26 height 5
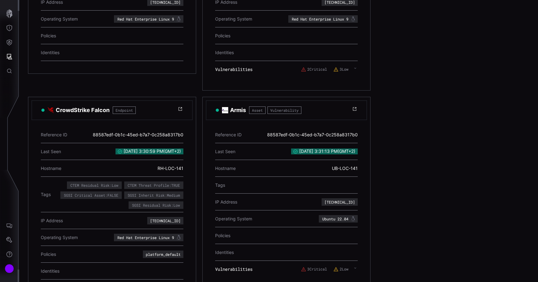
scroll to position [213, 0]
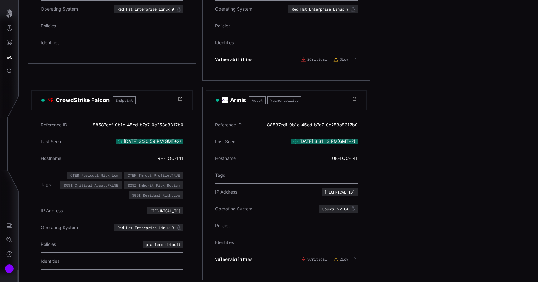
click at [95, 175] on div "CTEM Residual Risk:Low" at bounding box center [94, 175] width 48 height 4
copy div "CTEM Residual Risk:Low"
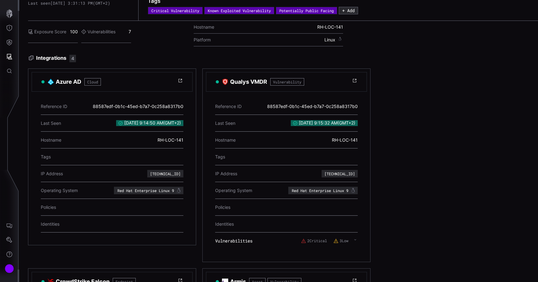
scroll to position [0, 0]
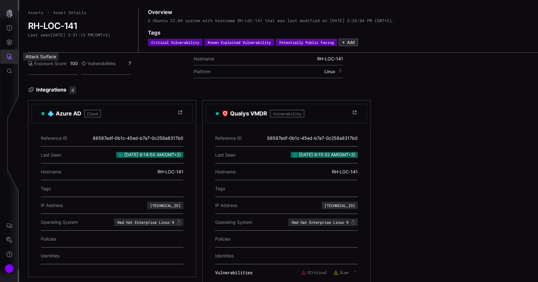
click at [10, 55] on icon "Attack Surface" at bounding box center [9, 57] width 6 height 6
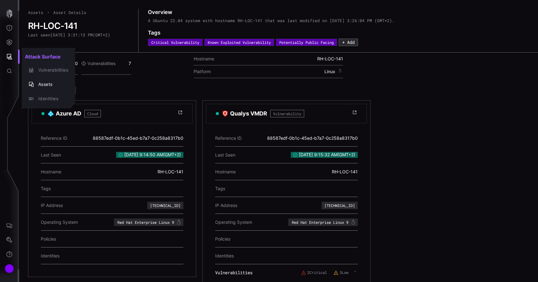
click at [10, 49] on div at bounding box center [269, 141] width 538 height 282
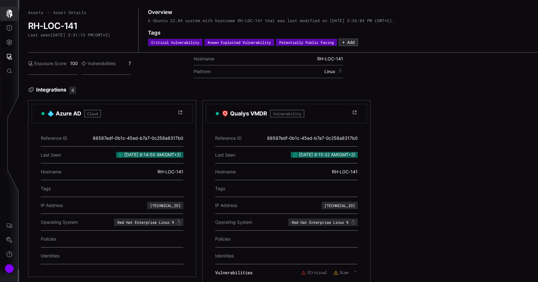
click at [10, 17] on icon "button" at bounding box center [9, 13] width 9 height 9
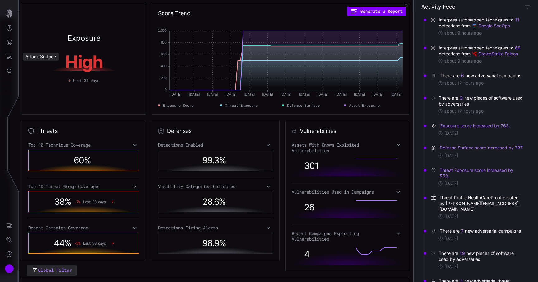
click at [7, 59] on icon "Attack Surface" at bounding box center [9, 57] width 6 height 6
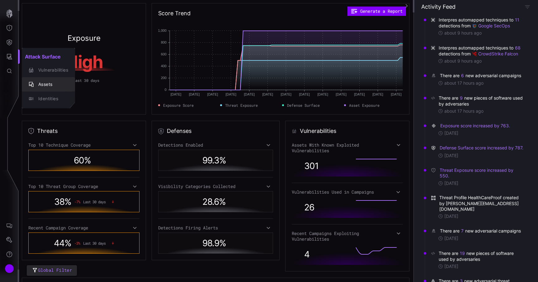
click at [54, 86] on div "Assets" at bounding box center [51, 85] width 33 height 8
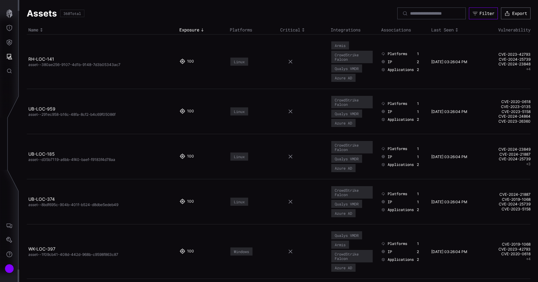
click at [479, 14] on div "Filter" at bounding box center [486, 14] width 15 height 6
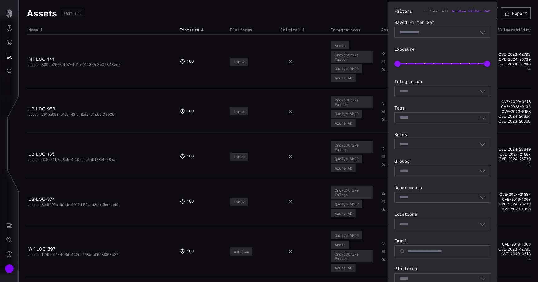
click at [423, 116] on div "Select" at bounding box center [439, 118] width 80 height 6
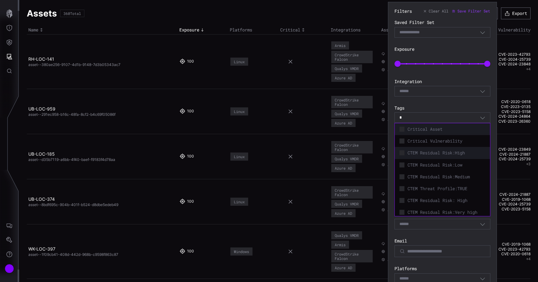
type input "*"
click at [435, 153] on span "CTEM Residual Risk:High" at bounding box center [446, 153] width 78 height 6
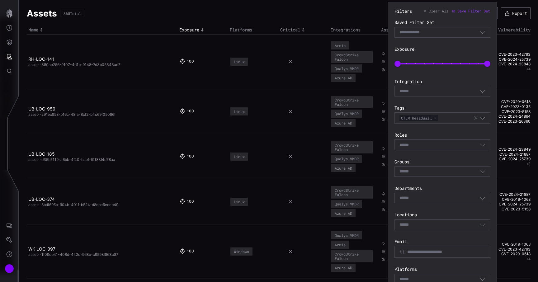
click at [389, 131] on section "Filters Clear All Save Filter Set Saved Filter Set Select Filter Exposure 0 100…" at bounding box center [442, 208] width 109 height 412
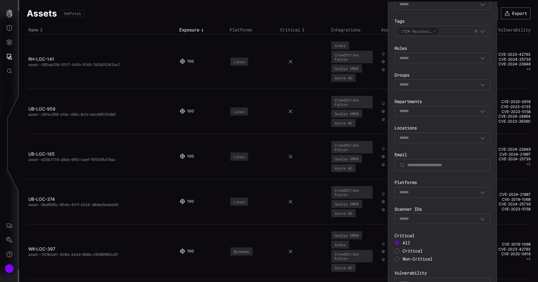
scroll to position [131, 0]
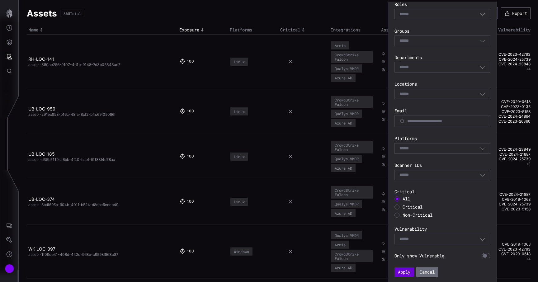
click at [405, 275] on button "Apply" at bounding box center [403, 271] width 19 height 9
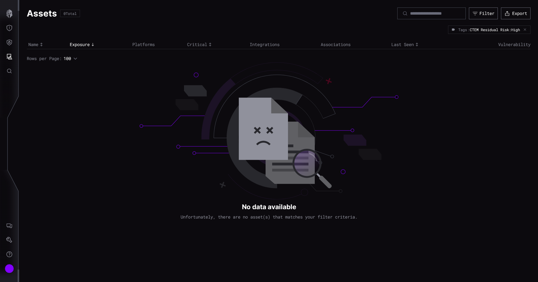
click at [525, 31] on icon "button" at bounding box center [525, 30] width 4 height 4
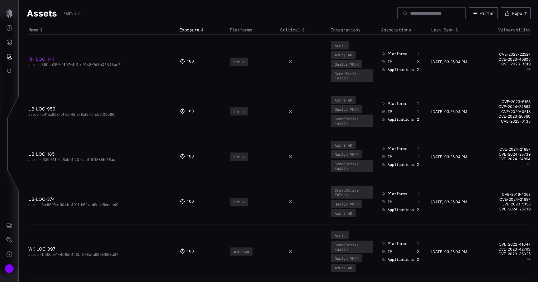
click at [46, 59] on link "RH-LOC-141" at bounding box center [41, 58] width 26 height 5
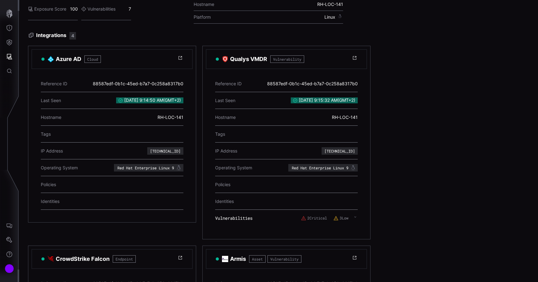
scroll to position [42, 0]
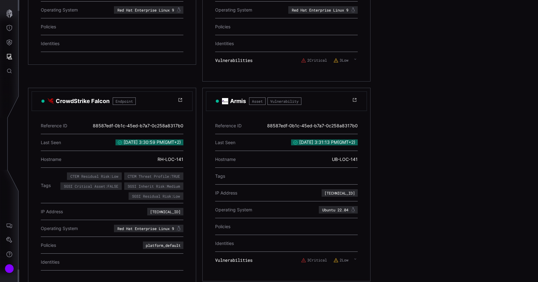
scroll to position [213, 0]
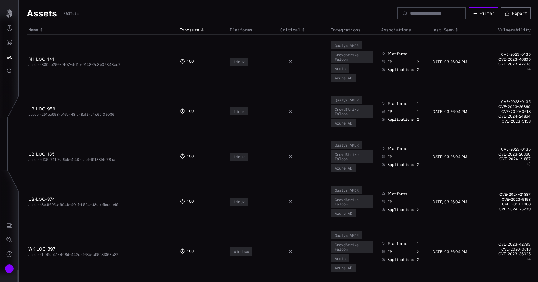
click at [473, 15] on icon "button" at bounding box center [475, 13] width 5 height 3
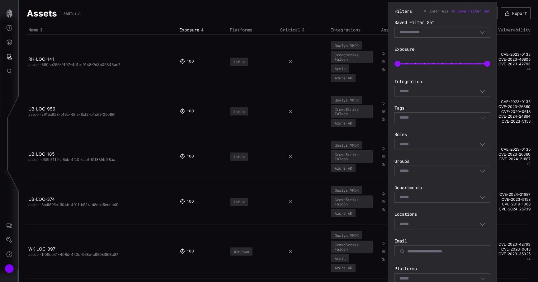
click at [425, 112] on section "Tags Select" at bounding box center [442, 114] width 96 height 18
click at [431, 114] on div "Select" at bounding box center [442, 117] width 96 height 11
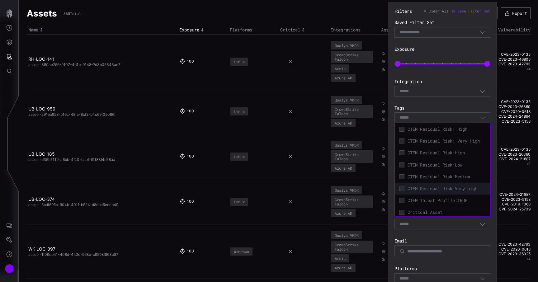
click at [434, 191] on span "CTEM Residual Risk:Very high" at bounding box center [446, 189] width 78 height 6
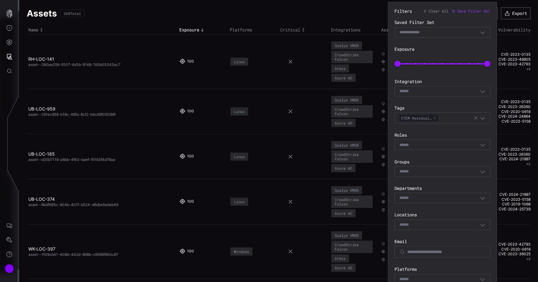
click at [492, 102] on section "Filters Clear All Save Filter Set Saved Filter Set Select Filter Exposure 0 100…" at bounding box center [442, 208] width 109 height 412
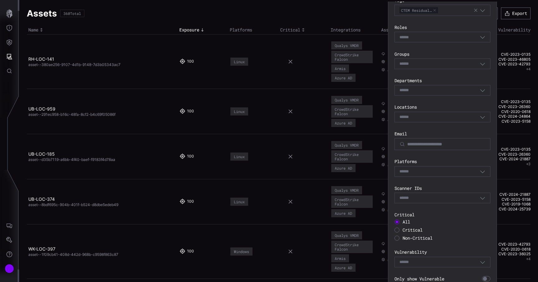
scroll to position [131, 0]
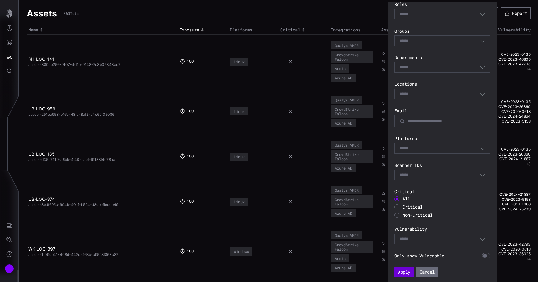
click at [406, 267] on button "Apply" at bounding box center [403, 271] width 19 height 9
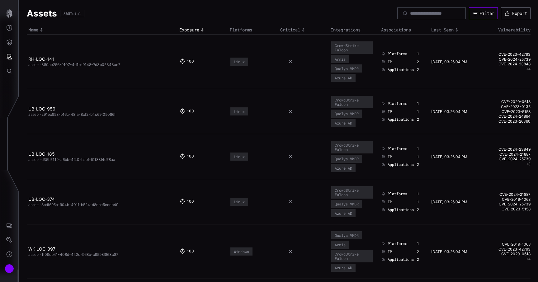
click at [476, 14] on icon "button" at bounding box center [475, 14] width 6 height 6
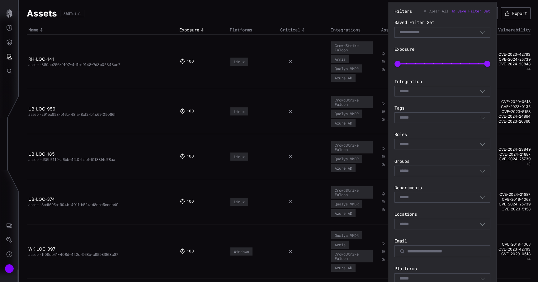
click at [423, 122] on div "Select" at bounding box center [442, 117] width 96 height 11
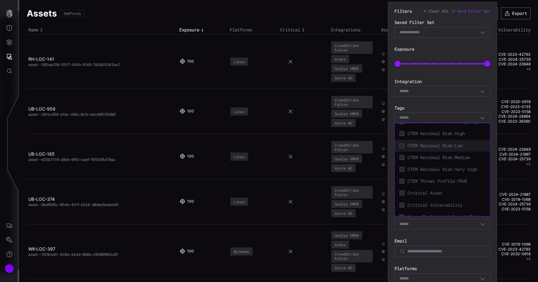
scroll to position [23, 0]
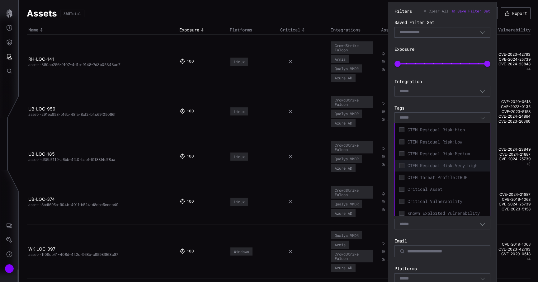
click at [429, 166] on span "CTEM Residual Risk:Very high" at bounding box center [446, 166] width 78 height 6
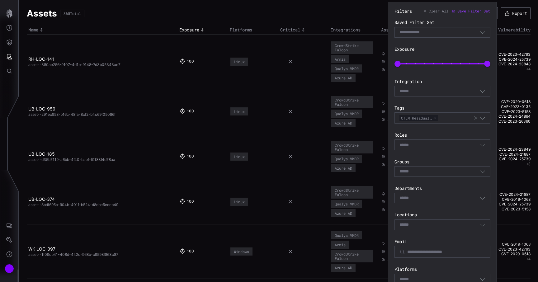
click at [471, 107] on label "Tags" at bounding box center [442, 108] width 96 height 6
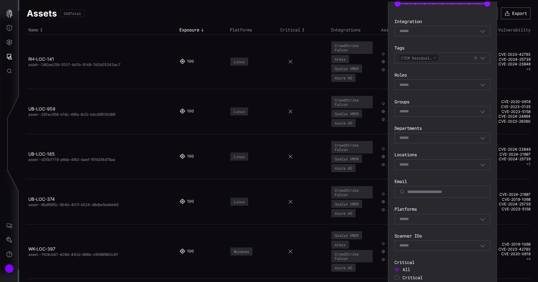
scroll to position [131, 0]
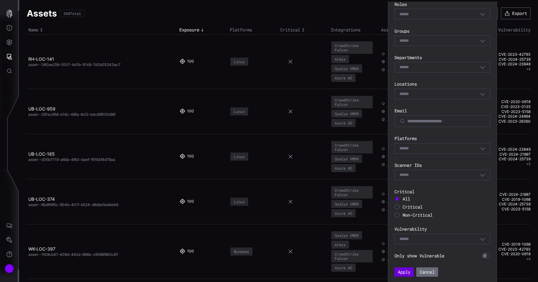
click at [405, 276] on button "Apply" at bounding box center [403, 271] width 19 height 9
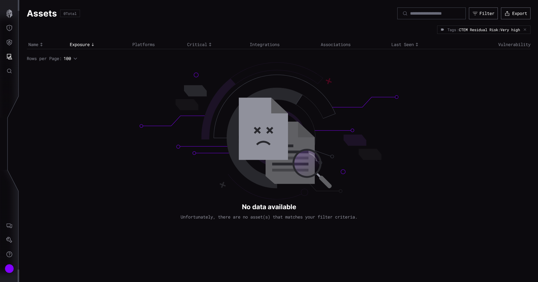
click at [524, 30] on icon "button" at bounding box center [525, 30] width 4 height 4
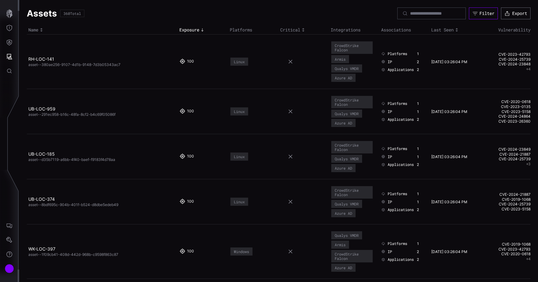
click at [480, 13] on div "Filter" at bounding box center [486, 14] width 15 height 6
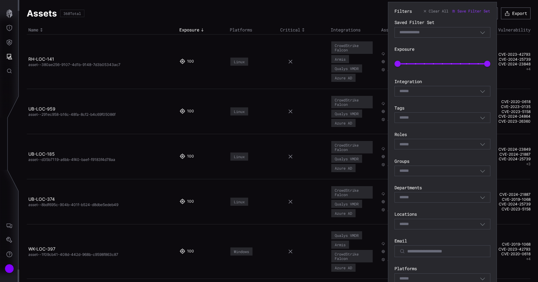
click at [436, 116] on div "Select" at bounding box center [439, 118] width 80 height 6
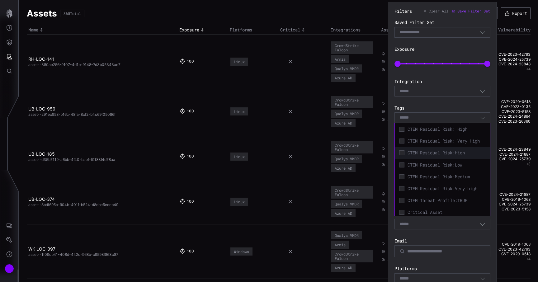
click at [426, 150] on span "CTEM Residual Risk:High" at bounding box center [446, 153] width 78 height 6
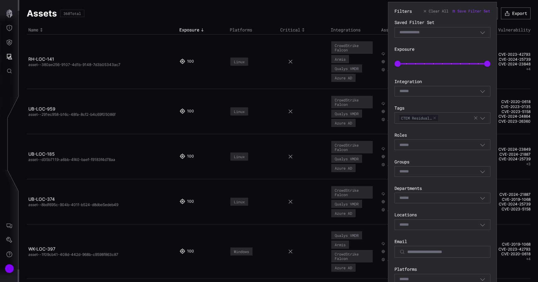
click at [440, 102] on div "Filters Clear All Save Filter Set Saved Filter Set Select Filter Exposure 0 100…" at bounding box center [442, 207] width 96 height 399
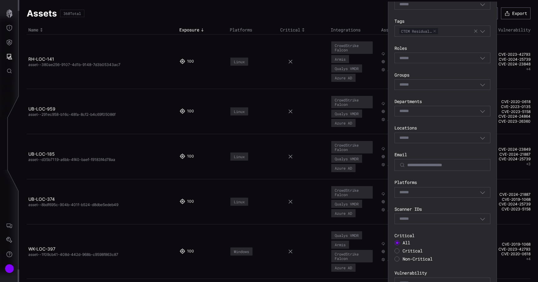
scroll to position [131, 0]
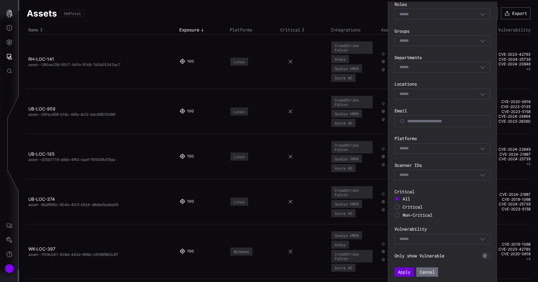
click at [402, 273] on button "Apply" at bounding box center [403, 271] width 19 height 9
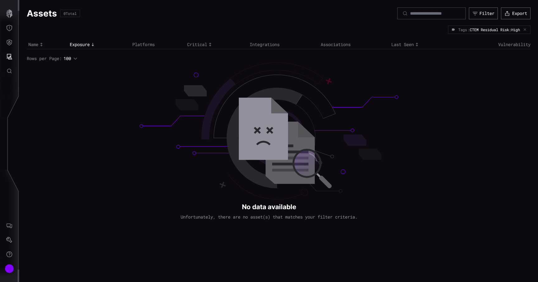
click at [525, 30] on icon "button" at bounding box center [525, 30] width 4 height 4
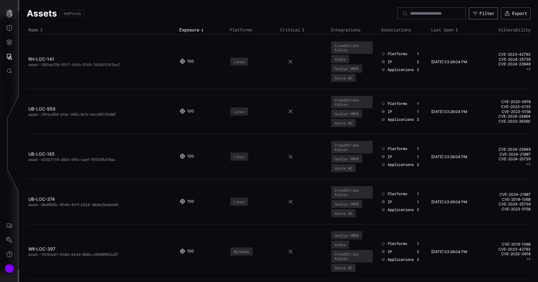
click at [473, 13] on icon "button" at bounding box center [475, 14] width 6 height 6
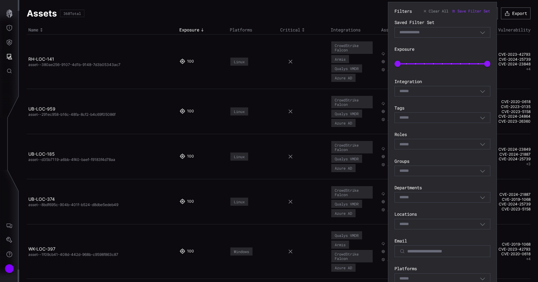
click at [435, 116] on div "Select" at bounding box center [439, 118] width 80 height 6
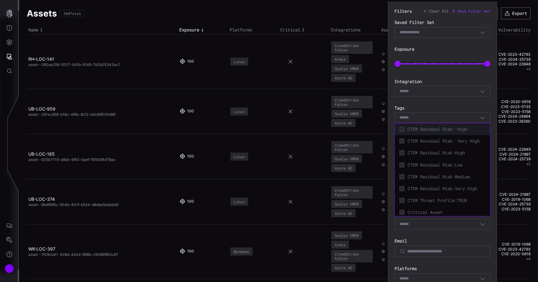
click at [436, 128] on span "CTEM Residual Risk: High" at bounding box center [446, 129] width 78 height 6
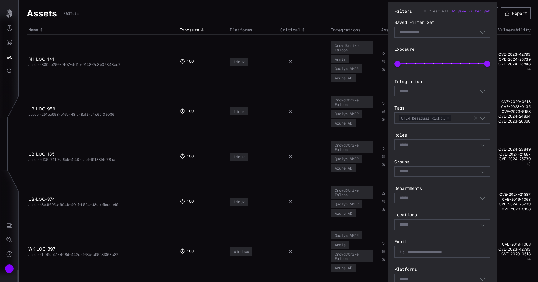
click at [452, 103] on div "Filters Clear All Save Filter Set Saved Filter Set Select Filter Exposure 0 100…" at bounding box center [442, 207] width 96 height 399
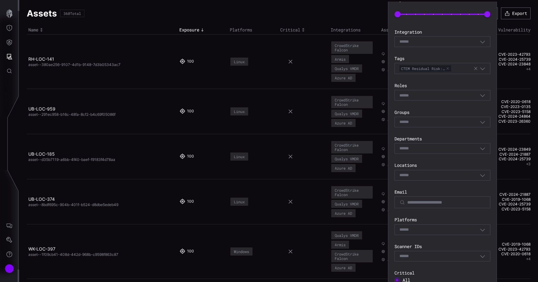
scroll to position [131, 0]
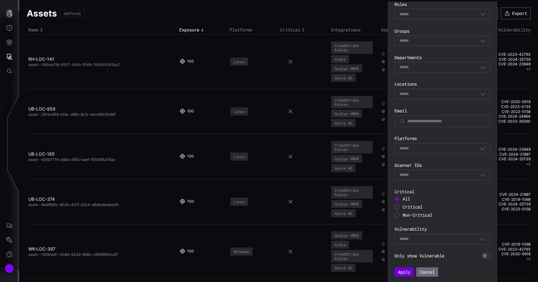
click at [404, 271] on button "Apply" at bounding box center [403, 271] width 19 height 9
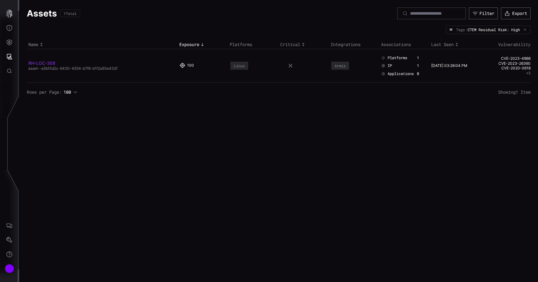
click at [45, 63] on link "RH-LOC-308" at bounding box center [41, 62] width 27 height 5
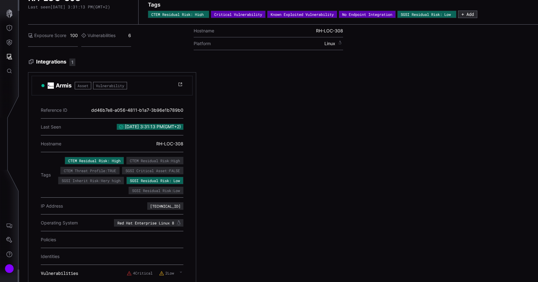
scroll to position [40, 0]
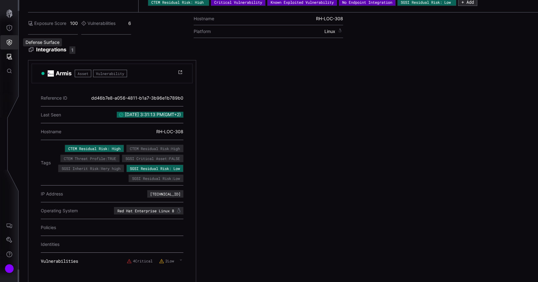
click at [9, 43] on icon "Defense Surface" at bounding box center [9, 43] width 5 height 6
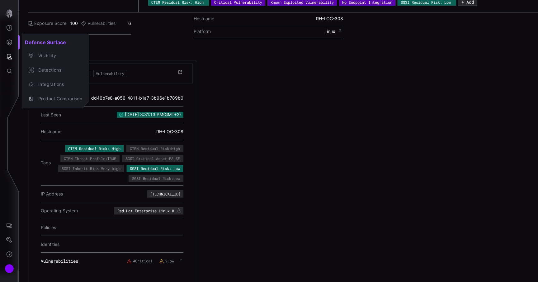
click at [9, 43] on div at bounding box center [269, 141] width 538 height 282
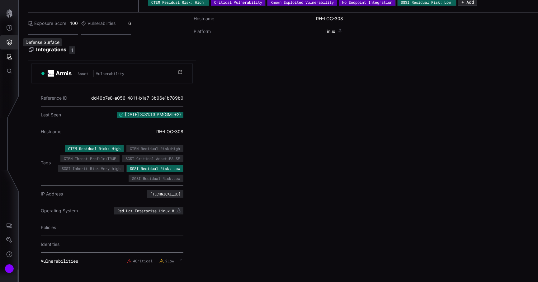
click at [9, 43] on icon "Defense Surface" at bounding box center [9, 42] width 6 height 6
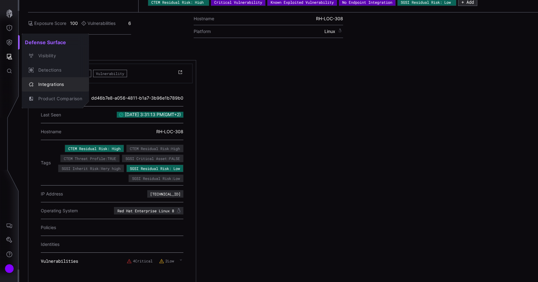
click at [57, 85] on div "Integrations" at bounding box center [58, 85] width 47 height 8
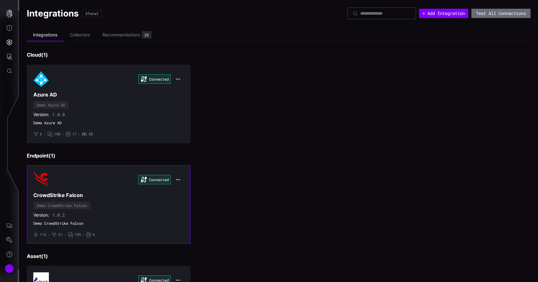
click at [171, 200] on div "Connected CrowdStrike Falcon Demo CrowdStrike Falcon Version: 1.0.2 Demo CrowdS…" at bounding box center [108, 204] width 151 height 65
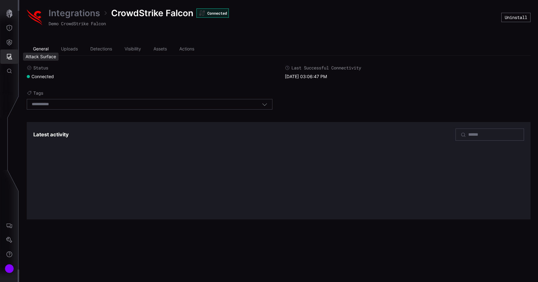
click at [3, 57] on button "Attack Surface" at bounding box center [9, 56] width 18 height 14
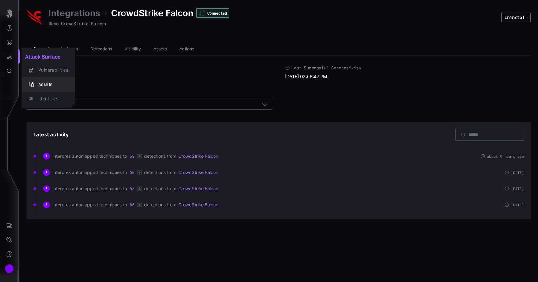
click at [40, 81] on div "Assets" at bounding box center [51, 85] width 33 height 8
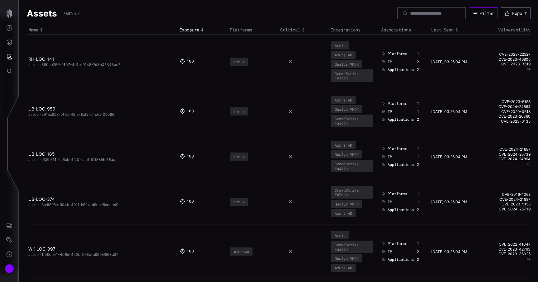
click at [473, 19] on button "Filter" at bounding box center [483, 13] width 29 height 12
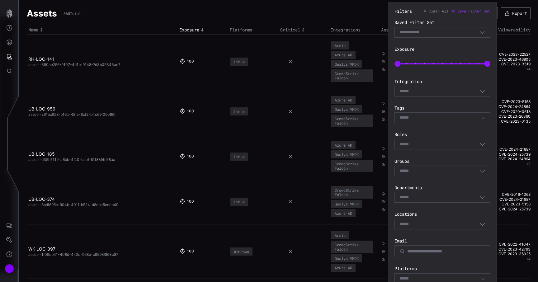
click at [440, 122] on div "Select" at bounding box center [442, 117] width 96 height 11
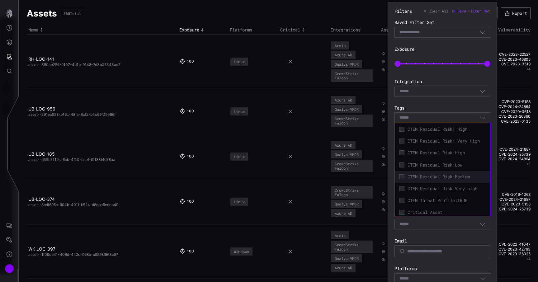
click at [439, 176] on span "CTEM Residual Risk:Medium" at bounding box center [446, 177] width 78 height 6
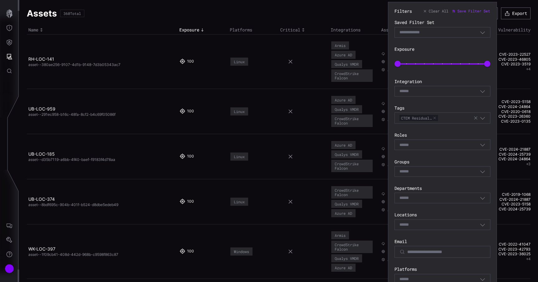
click at [459, 101] on div "Filters Clear All Save Filter Set Saved Filter Set Select Filter Exposure 0 100…" at bounding box center [442, 207] width 96 height 399
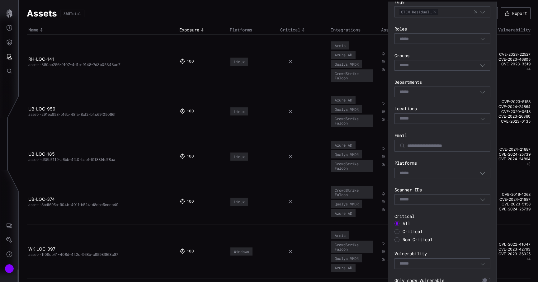
scroll to position [131, 0]
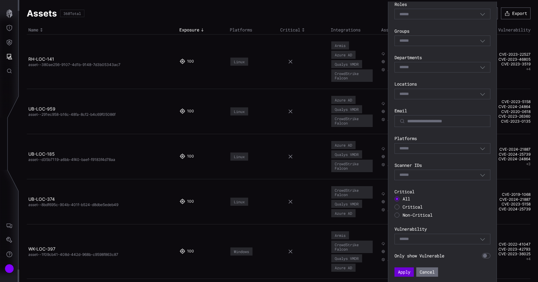
click at [403, 275] on button "Apply" at bounding box center [403, 271] width 19 height 9
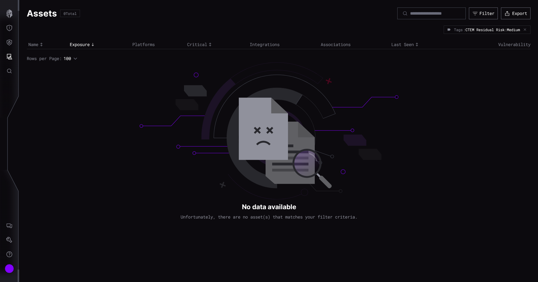
click at [526, 29] on icon "button" at bounding box center [525, 30] width 4 height 4
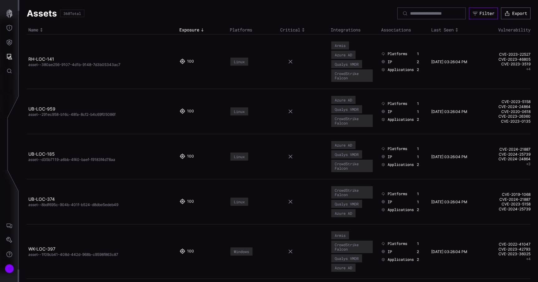
click at [479, 15] on div "Filter" at bounding box center [486, 14] width 15 height 6
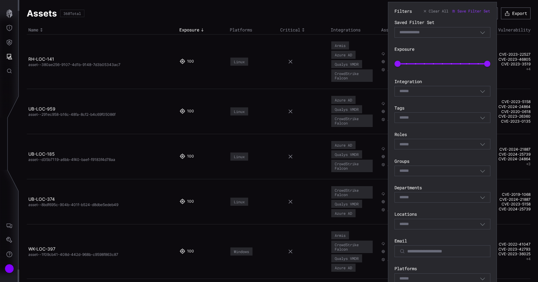
click at [450, 116] on div "Select" at bounding box center [439, 118] width 80 height 6
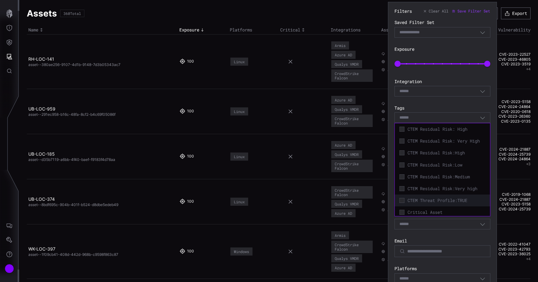
click at [448, 197] on div "CTEM Threat Profile:TRUE" at bounding box center [442, 200] width 89 height 9
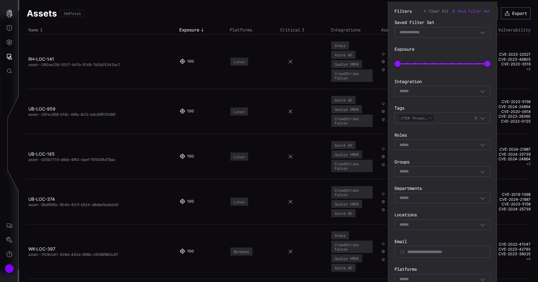
click at [481, 79] on label "Integration" at bounding box center [442, 82] width 96 height 6
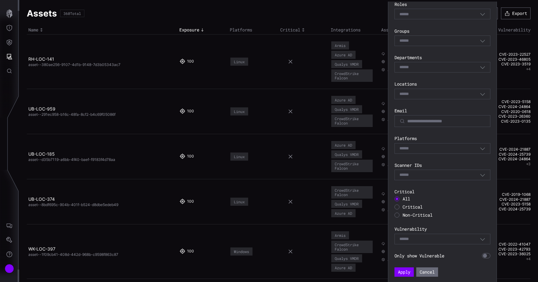
scroll to position [131, 0]
click at [406, 275] on button "Apply" at bounding box center [403, 271] width 19 height 9
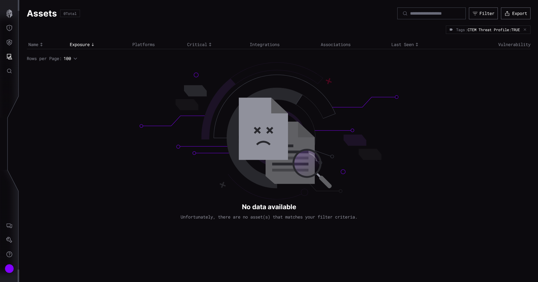
click at [526, 30] on icon "button" at bounding box center [525, 30] width 4 height 4
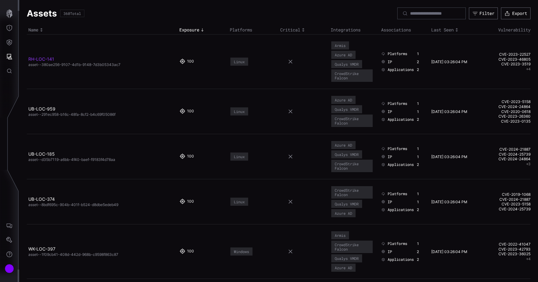
click at [44, 61] on link "RH-LOC-141" at bounding box center [41, 58] width 26 height 5
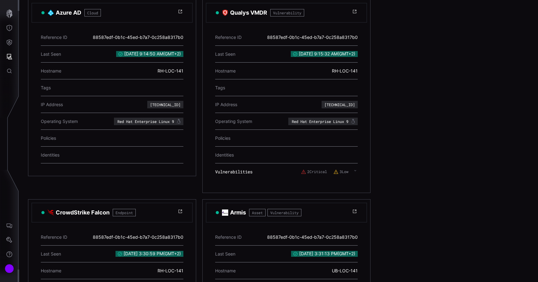
scroll to position [81, 0]
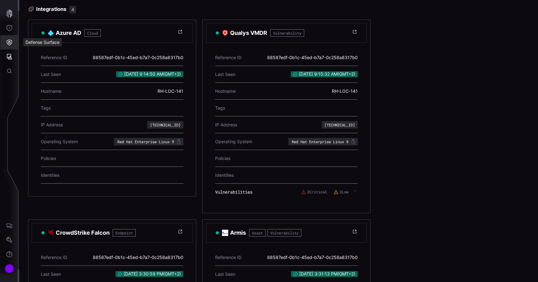
click at [9, 43] on icon "Defense Surface" at bounding box center [9, 43] width 5 height 6
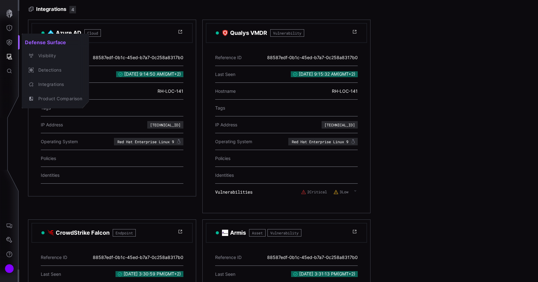
click at [14, 33] on div at bounding box center [269, 141] width 538 height 282
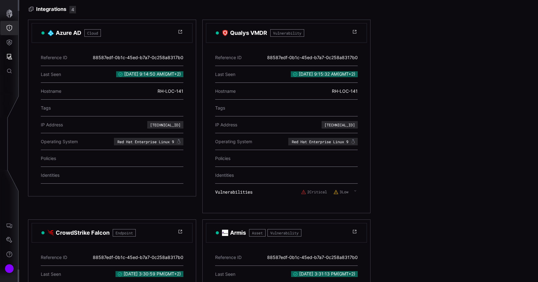
click at [12, 32] on button "Threat Exposure" at bounding box center [9, 28] width 18 height 14
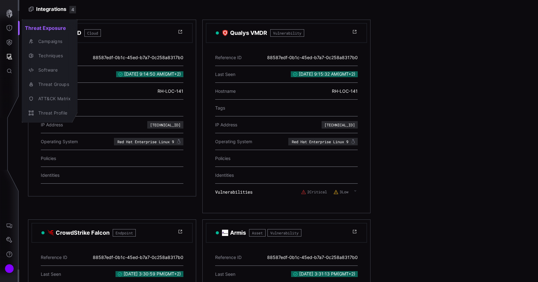
click at [12, 13] on div at bounding box center [269, 141] width 538 height 282
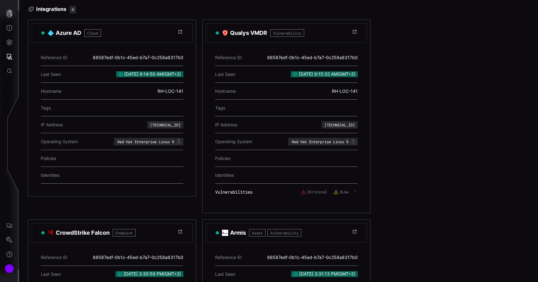
click at [12, 13] on icon "button" at bounding box center [9, 13] width 6 height 9
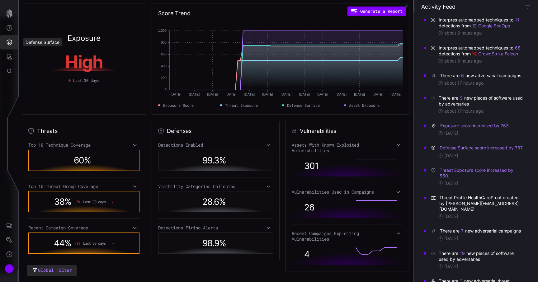
click at [17, 40] on button "Defense Surface" at bounding box center [9, 42] width 18 height 14
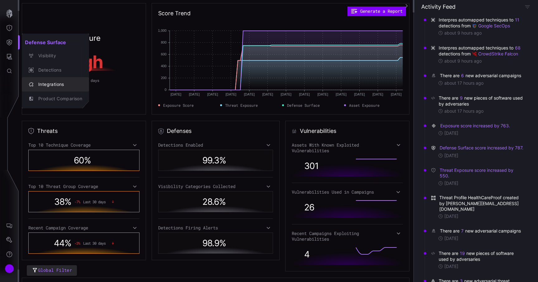
click at [64, 86] on div "Integrations" at bounding box center [58, 85] width 47 height 8
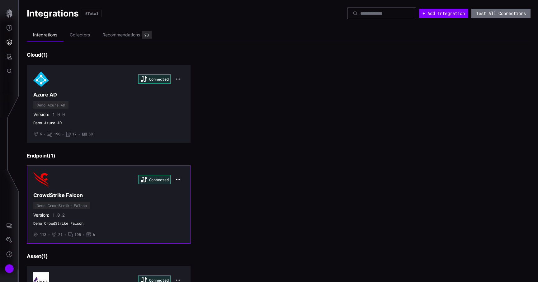
click at [180, 181] on icon "button" at bounding box center [178, 179] width 5 height 5
click at [137, 190] on div "Connected CrowdStrike Falcon Demo CrowdStrike Falcon Version: 1.0.2 Demo CrowdS…" at bounding box center [108, 204] width 151 height 65
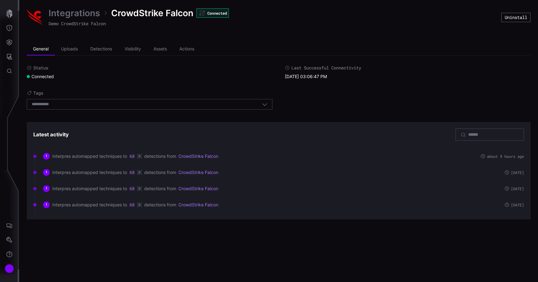
click at [86, 15] on link "Integrations" at bounding box center [74, 12] width 51 height 11
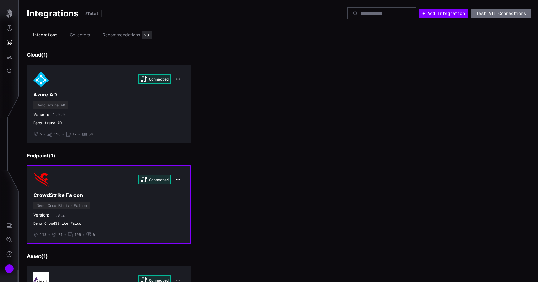
click at [176, 178] on icon "button" at bounding box center [178, 179] width 5 height 5
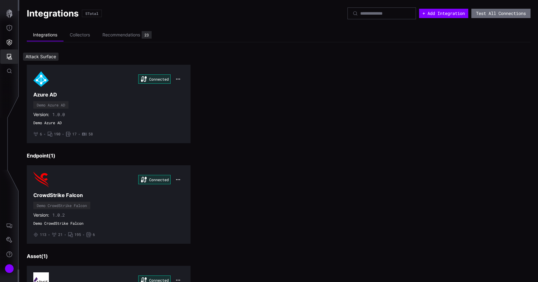
click at [8, 57] on icon "Attack Surface" at bounding box center [9, 57] width 6 height 6
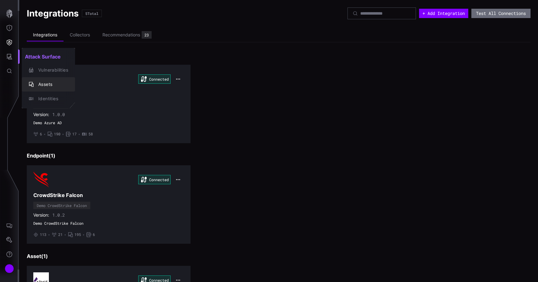
click at [49, 86] on div "Assets" at bounding box center [51, 85] width 33 height 8
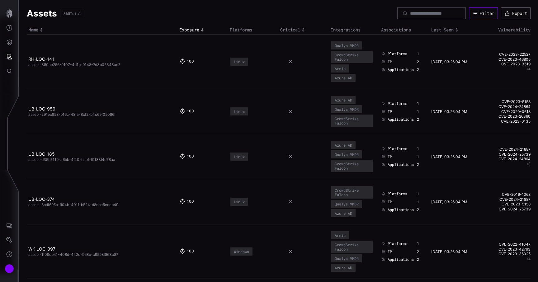
click at [474, 17] on button "Filter" at bounding box center [483, 13] width 29 height 12
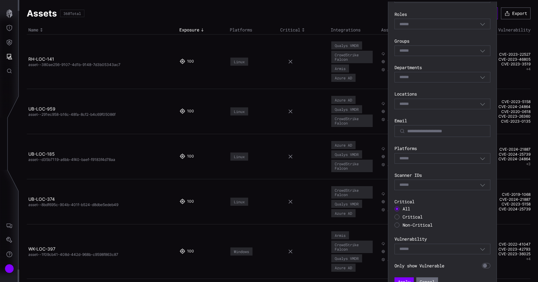
scroll to position [130, 0]
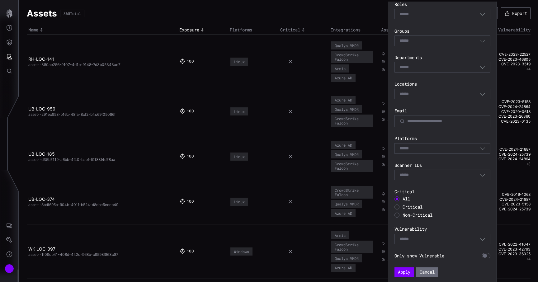
click at [397, 205] on div at bounding box center [396, 207] width 5 height 5
click at [401, 273] on button "Apply" at bounding box center [403, 271] width 19 height 9
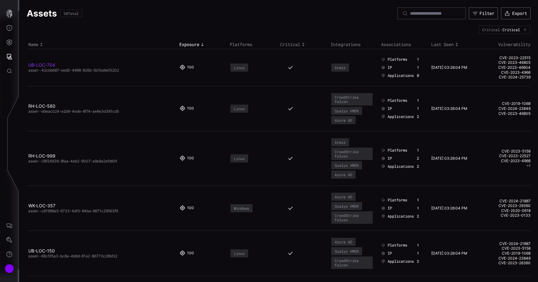
click at [50, 63] on link "UB-LOC-704" at bounding box center [41, 64] width 27 height 5
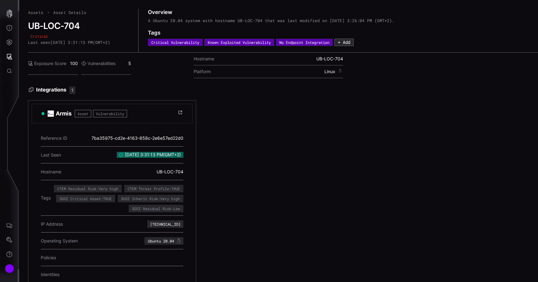
scroll to position [10, 0]
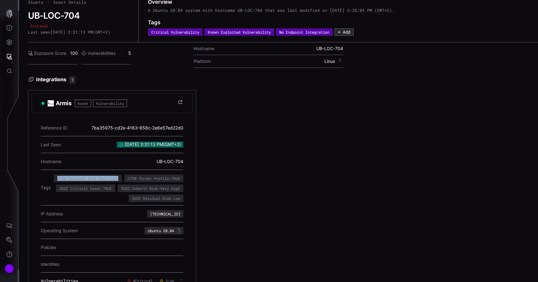
drag, startPoint x: 118, startPoint y: 178, endPoint x: 179, endPoint y: 180, distance: 61.3
click at [118, 180] on div "CTEM Residual Risk:Very high" at bounding box center [87, 178] width 61 height 4
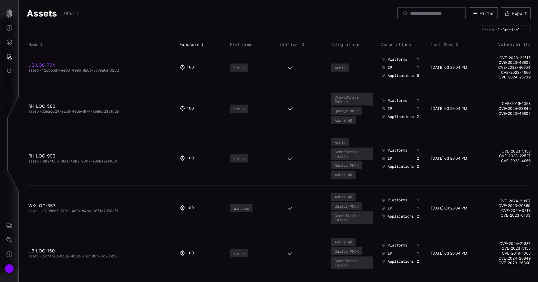
click at [45, 67] on link "UB-LOC-704" at bounding box center [41, 64] width 27 height 5
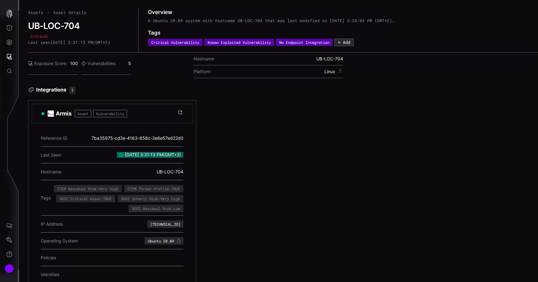
click at [66, 14] on span "Asset Details" at bounding box center [69, 13] width 33 height 6
click at [11, 44] on icon "Defense Surface" at bounding box center [9, 43] width 5 height 6
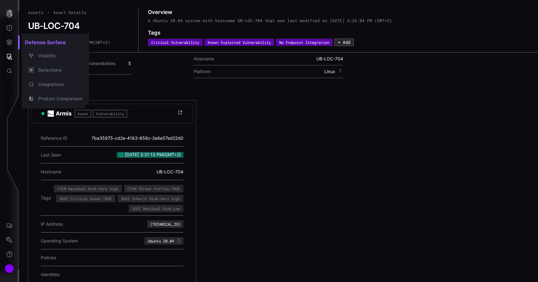
click at [10, 55] on div at bounding box center [269, 141] width 538 height 282
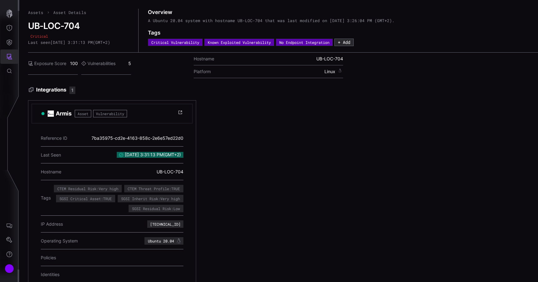
click at [10, 55] on icon "Attack Surface" at bounding box center [9, 57] width 6 height 6
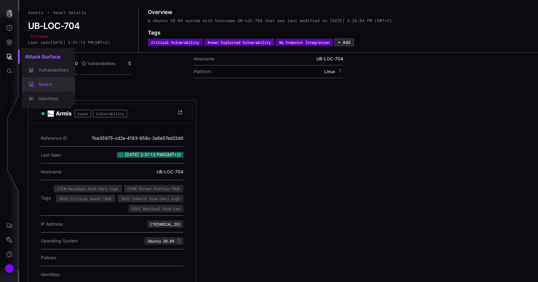
click at [49, 83] on div "Assets" at bounding box center [51, 85] width 33 height 8
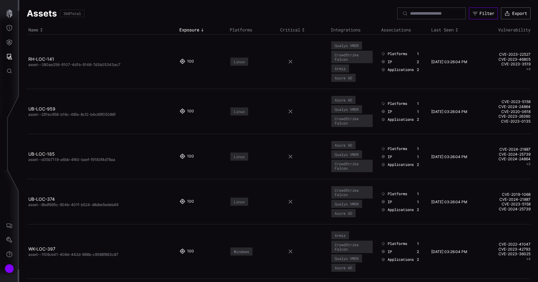
click at [479, 12] on div "Filter" at bounding box center [486, 14] width 15 height 6
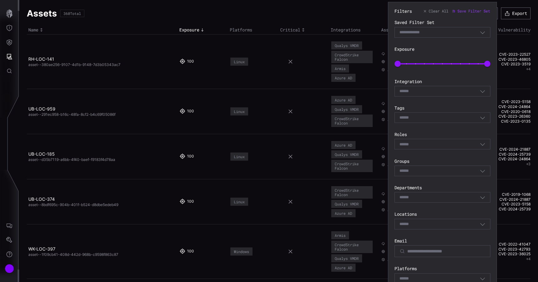
click at [452, 118] on div "Select" at bounding box center [439, 118] width 80 height 6
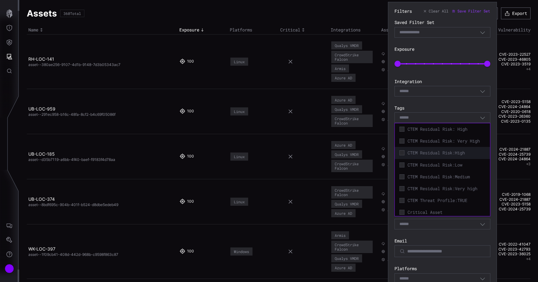
type input "*"
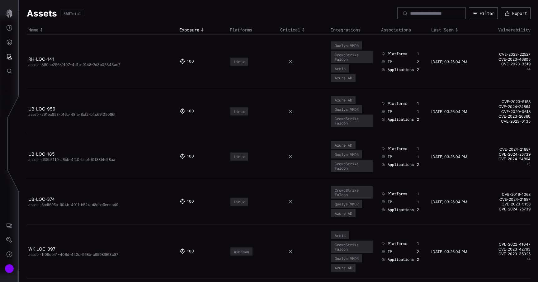
click at [351, 15] on div "Assets 360 Total Filter Export" at bounding box center [279, 13] width 504 height 12
click at [282, 14] on div "Assets 360 Total Filter Export" at bounding box center [279, 13] width 504 height 12
click at [50, 63] on span "asset--380ae256-9107-4d1b-9148-7d3b05343ac7" at bounding box center [74, 64] width 92 height 5
click at [46, 57] on link "RH-LOC-141" at bounding box center [41, 58] width 26 height 5
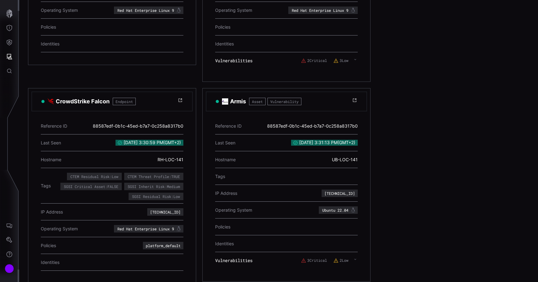
scroll to position [213, 0]
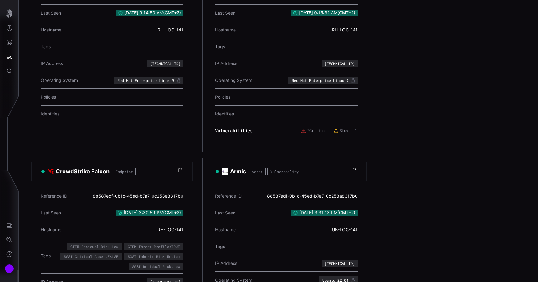
scroll to position [142, 0]
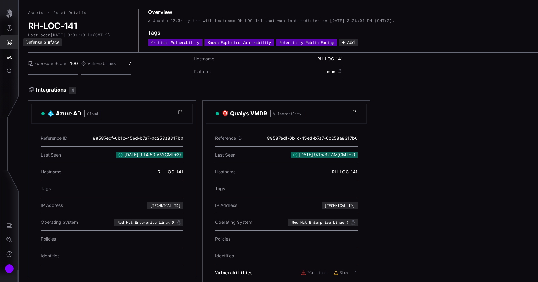
click at [12, 41] on icon "Defense Surface" at bounding box center [9, 43] width 5 height 6
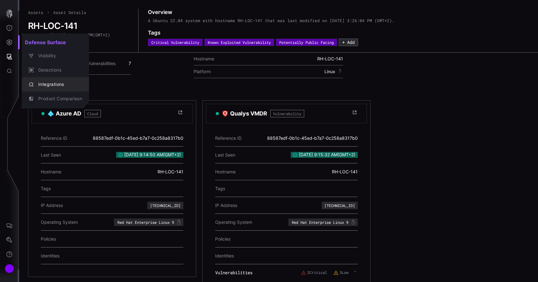
click at [42, 87] on div "Integrations" at bounding box center [58, 85] width 47 height 8
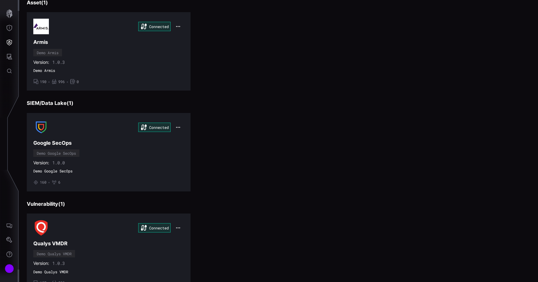
scroll to position [246, 0]
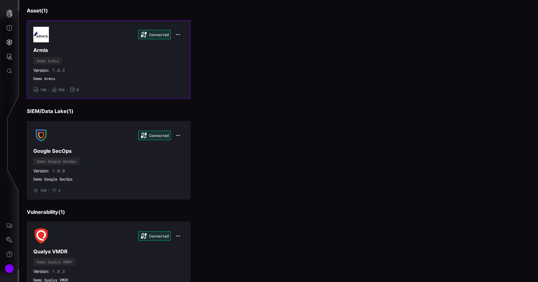
click at [179, 74] on div "Connected Armis Demo Armis Version: 1.0.3 Demo Armis • 190 • 996 • 0" at bounding box center [108, 59] width 151 height 65
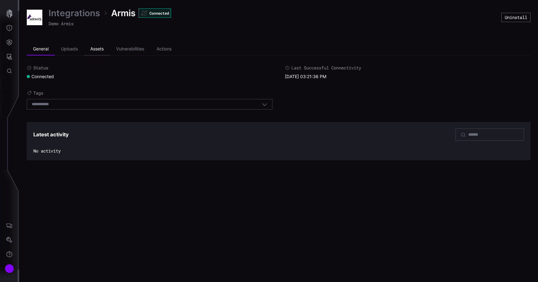
click at [93, 48] on li "Assets" at bounding box center [97, 49] width 26 height 12
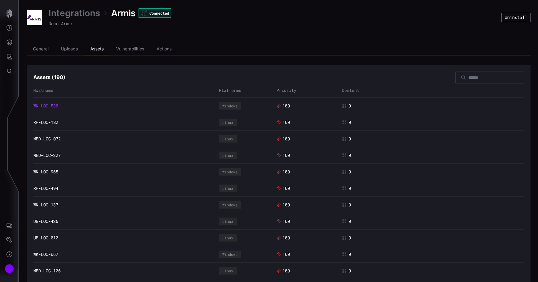
click at [57, 104] on link "WK-LOC-530" at bounding box center [45, 106] width 25 height 6
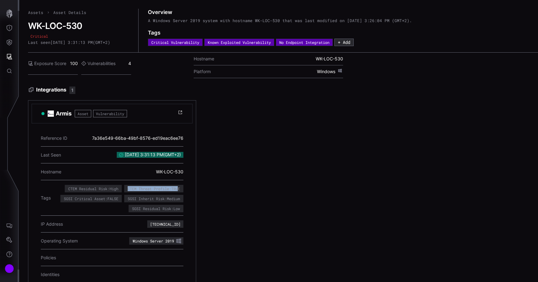
drag, startPoint x: 126, startPoint y: 190, endPoint x: 177, endPoint y: 191, distance: 51.1
click at [177, 191] on div "CTEM Threat Profile:TRUE" at bounding box center [154, 189] width 52 height 4
copy div "SGSI Inherit Risk:Medium"
drag, startPoint x: 180, startPoint y: 202, endPoint x: 125, endPoint y: 197, distance: 54.6
click at [125, 197] on div "SGSI Inherit Risk:Medium" at bounding box center [153, 198] width 59 height 7
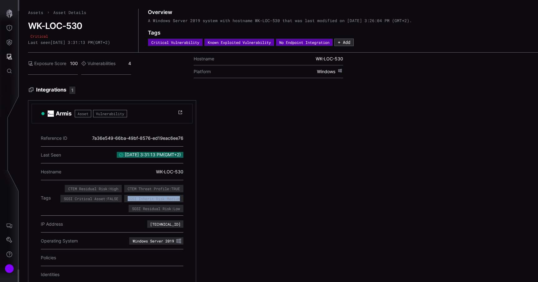
click at [194, 191] on section "Armis Asset Vulnerability Reference ID 7a36e549-66ba-49bf-8576-ed19eac6ee76 Las…" at bounding box center [112, 206] width 168 height 212
click at [7, 43] on icon "Defense Surface" at bounding box center [9, 43] width 5 height 6
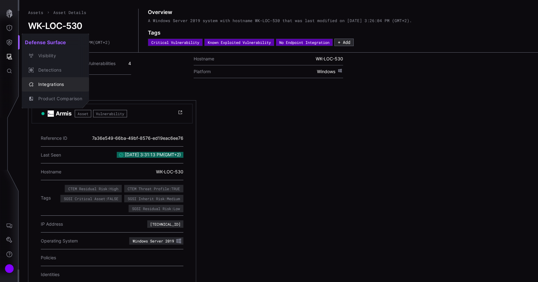
click at [42, 82] on div "Integrations" at bounding box center [58, 85] width 47 height 8
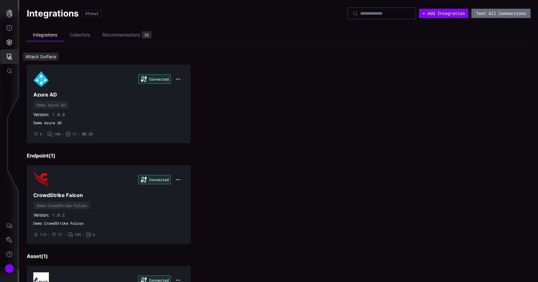
click at [9, 56] on icon "Attack Surface" at bounding box center [9, 57] width 6 height 6
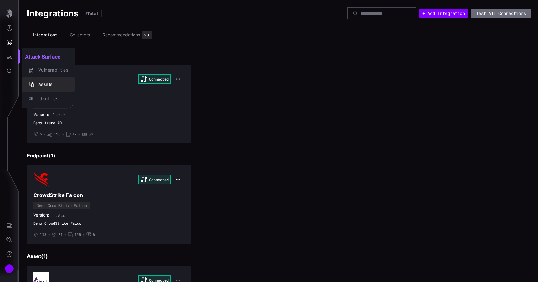
click at [56, 83] on div "Assets" at bounding box center [51, 85] width 33 height 8
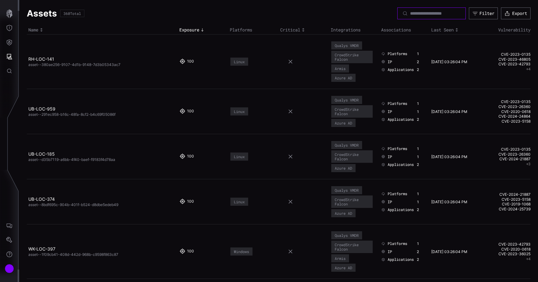
click at [445, 15] on input at bounding box center [432, 14] width 44 height 6
click at [479, 16] on div "Filter" at bounding box center [486, 14] width 15 height 6
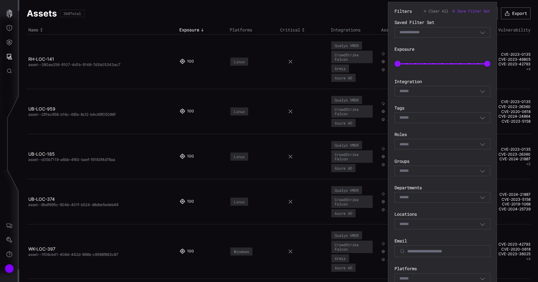
click at [431, 123] on div "Select" at bounding box center [442, 117] width 96 height 11
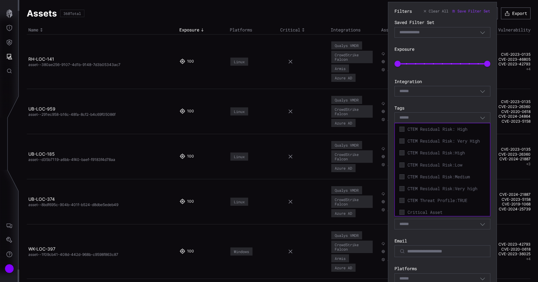
paste input "**********"
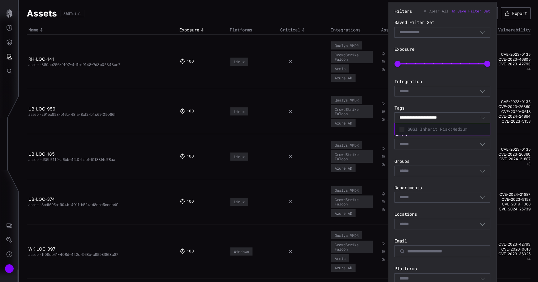
type input "**********"
click at [431, 129] on span "SGSI Inherit Risk:Medium" at bounding box center [446, 129] width 78 height 6
click at [492, 198] on section "Filters Clear All Save Filter Set Saved Filter Set Select Filter Exposure 0 100…" at bounding box center [442, 208] width 109 height 412
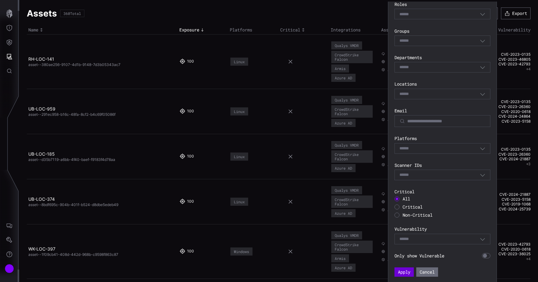
click at [408, 269] on button "Apply" at bounding box center [403, 271] width 19 height 9
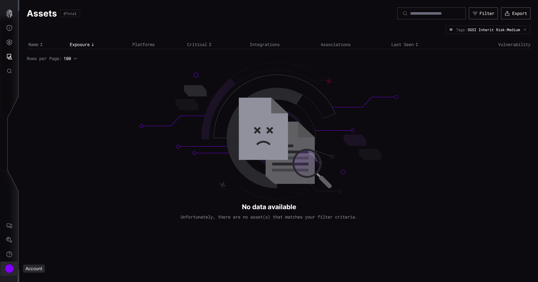
click at [5, 268] on div "Account" at bounding box center [9, 268] width 9 height 9
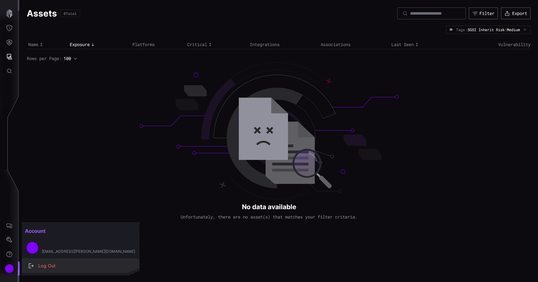
click at [55, 262] on div "Log Out" at bounding box center [83, 266] width 97 height 8
